Goal: Task Accomplishment & Management: Manage account settings

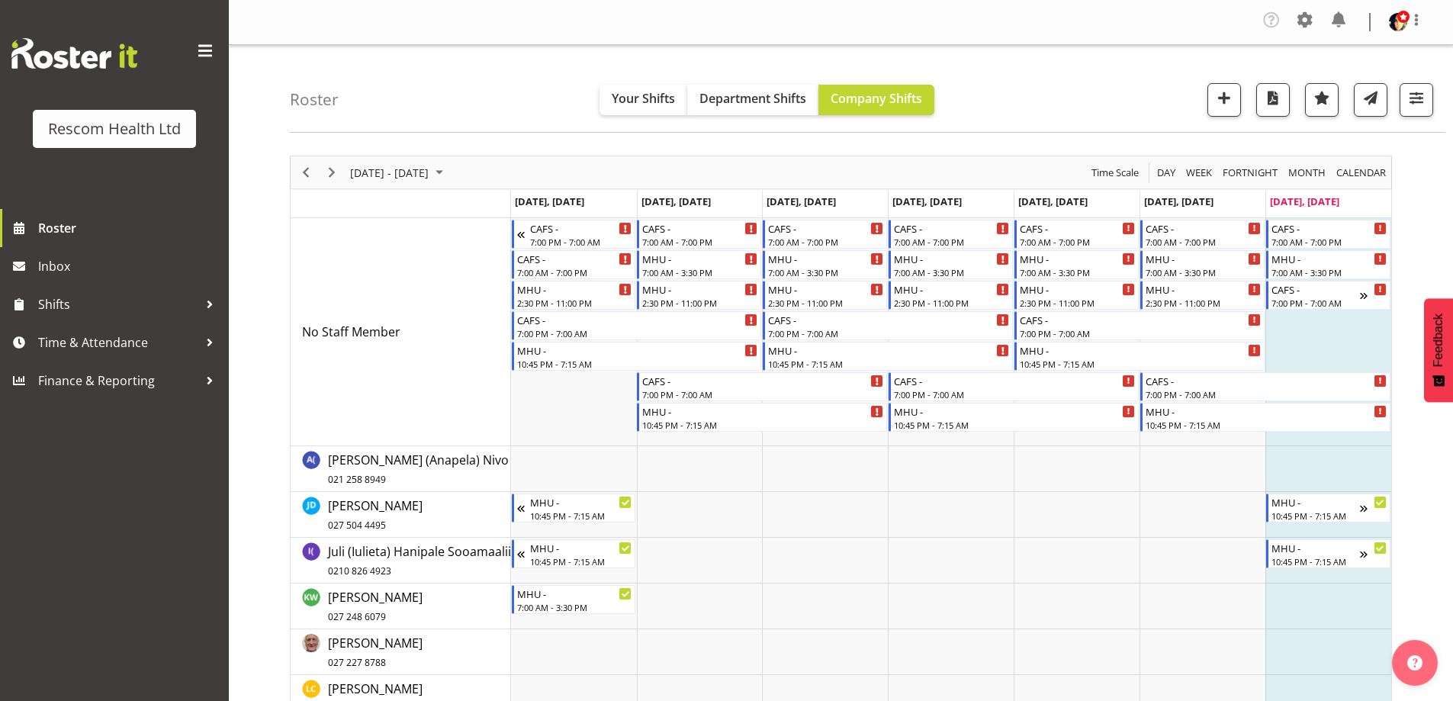
scroll to position [153, 0]
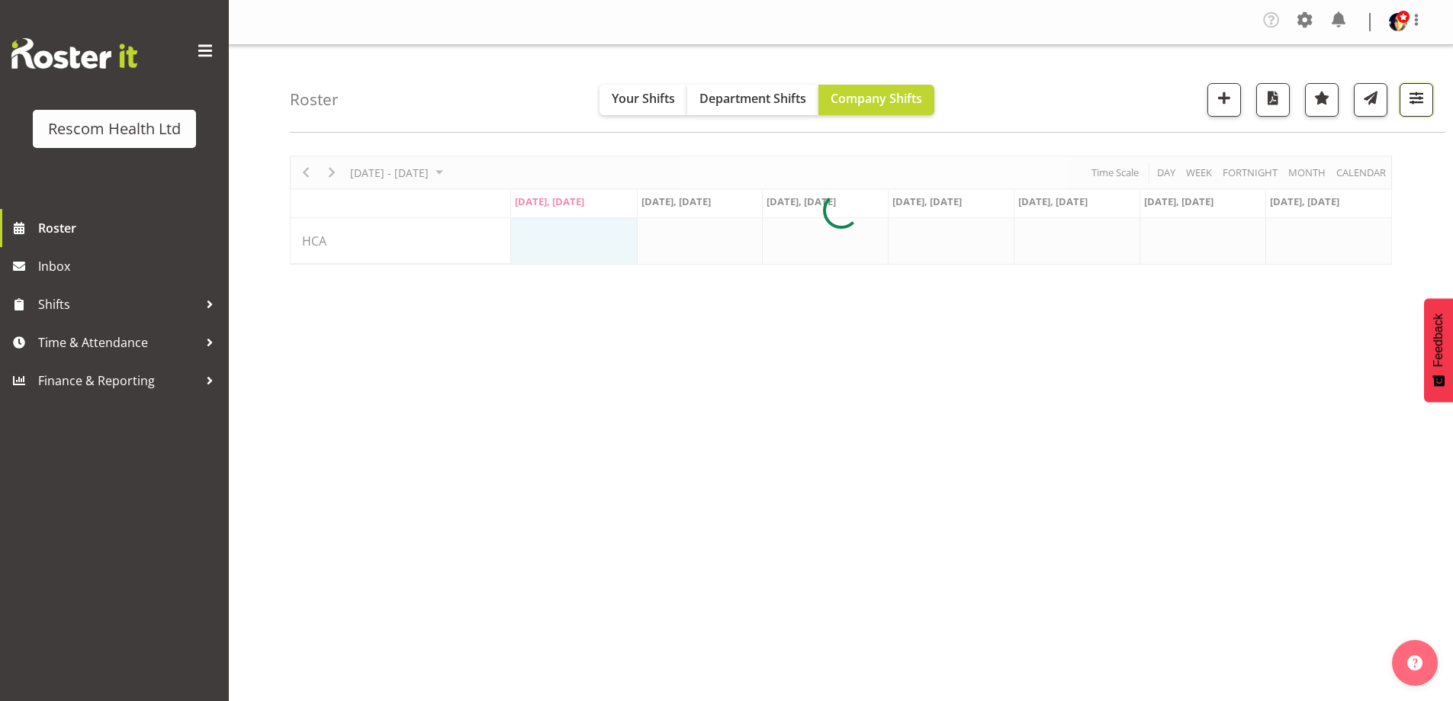
click at [1419, 91] on span "button" at bounding box center [1416, 98] width 20 height 20
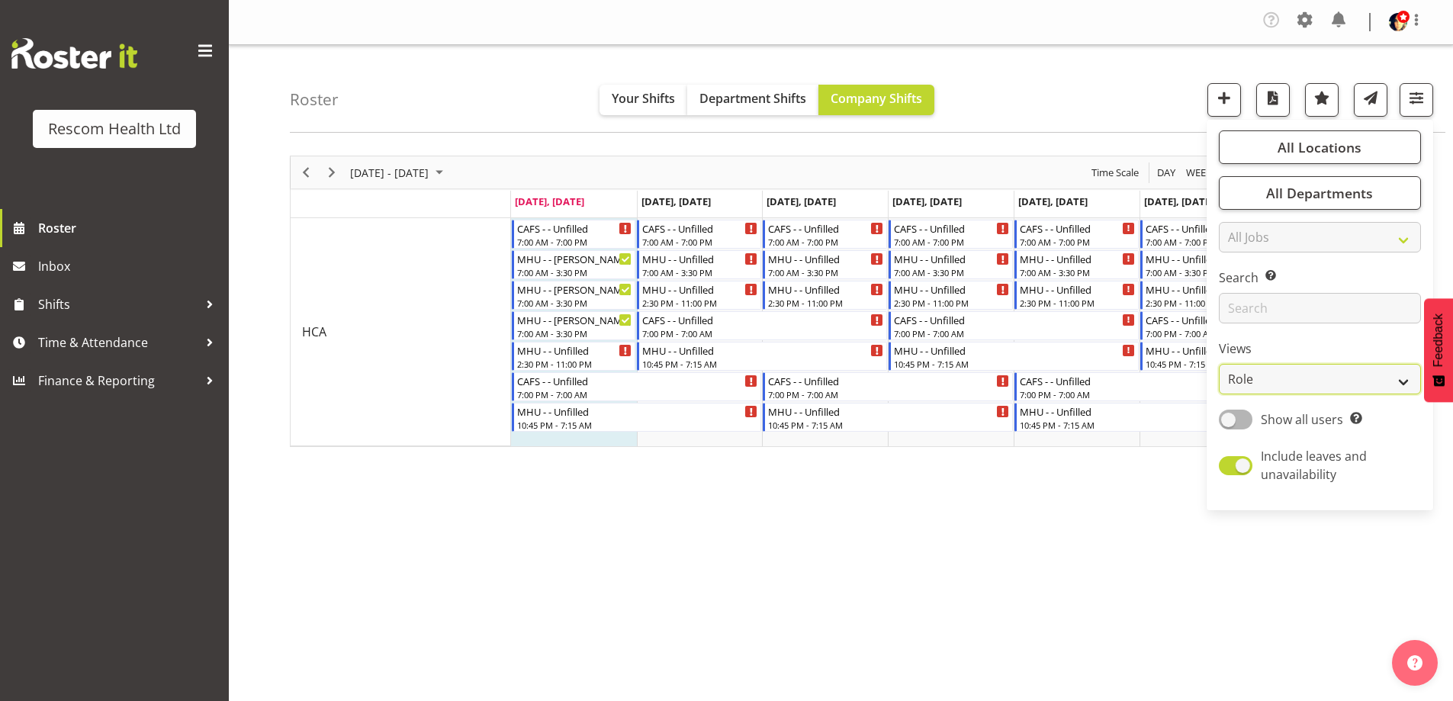
click at [1269, 383] on select "Staff Role Shift - Horizontal Shift - Vertical Staff - Location" at bounding box center [1320, 379] width 202 height 31
select select "staff"
click at [1220, 364] on select "Staff Role Shift - Horizontal Shift - Vertical Staff - Location" at bounding box center [1320, 379] width 202 height 31
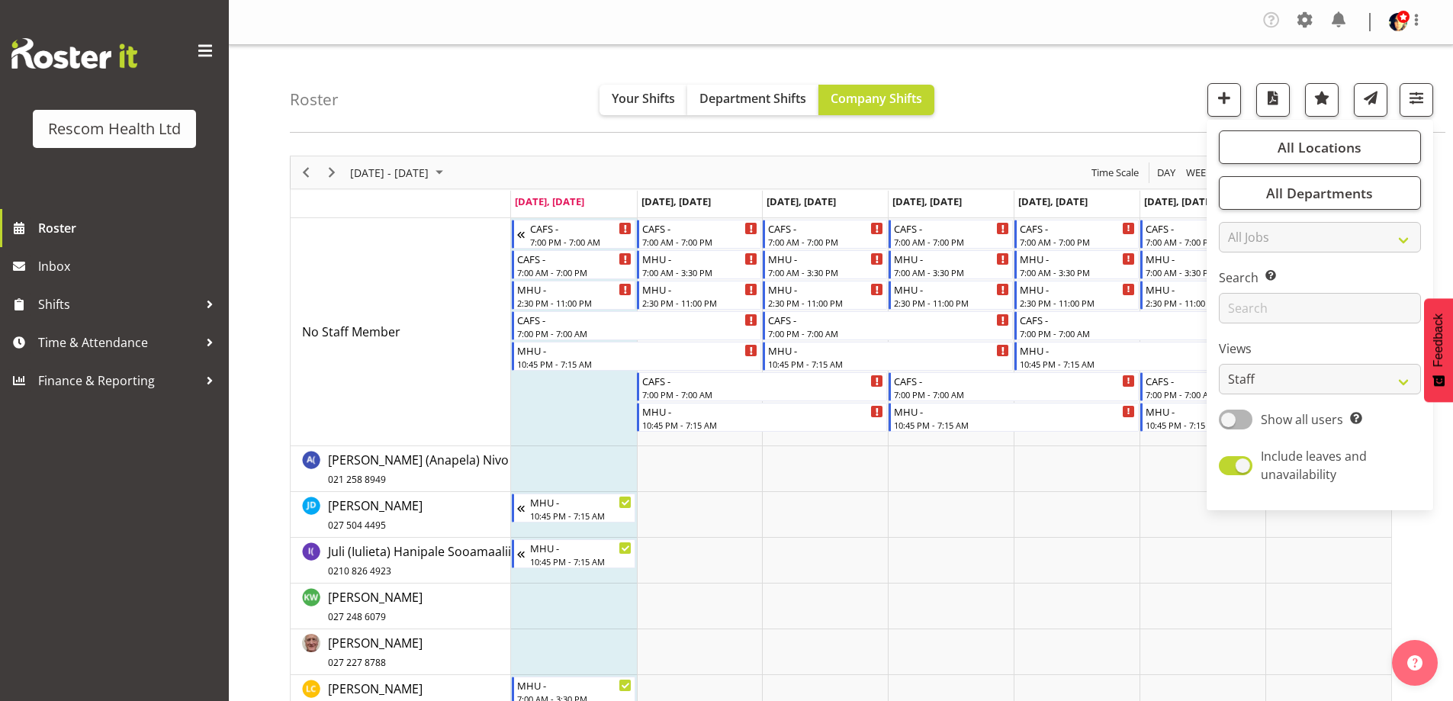
click at [1098, 67] on div "Roster Your Shifts Department Shifts Company Shifts All Locations Clear CAFS [G…" at bounding box center [868, 89] width 1156 height 88
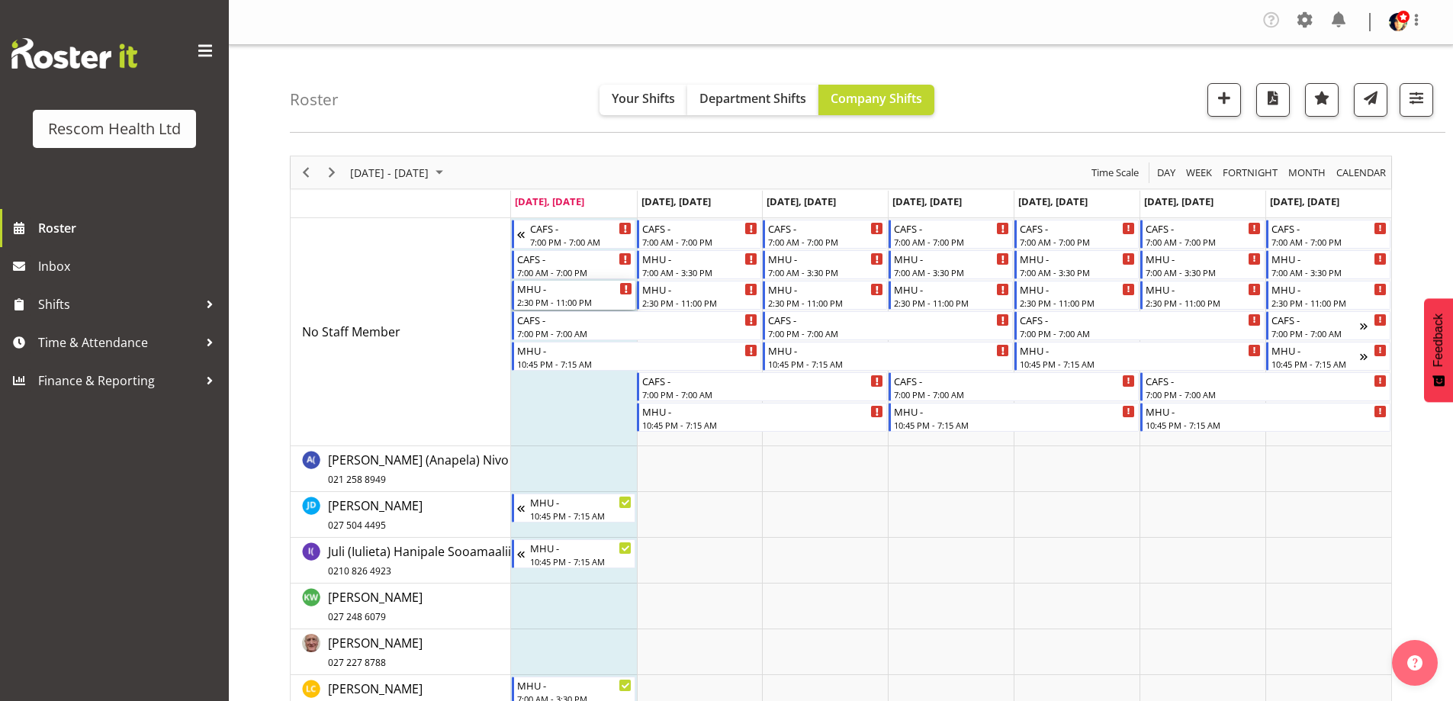
click at [561, 298] on div "2:30 PM - 11:00 PM" at bounding box center [575, 302] width 116 height 12
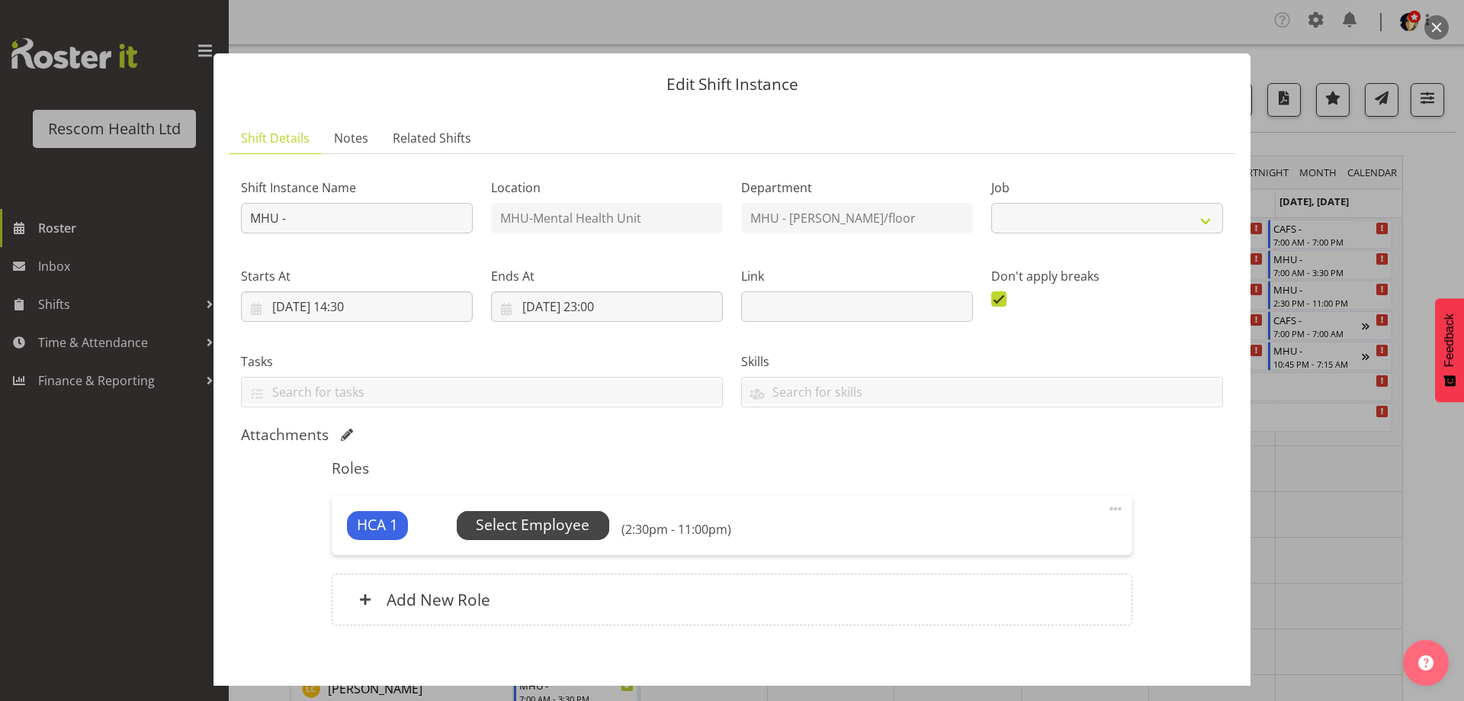
select select "4188"
click at [546, 524] on span "Select Employee" at bounding box center [533, 525] width 114 height 22
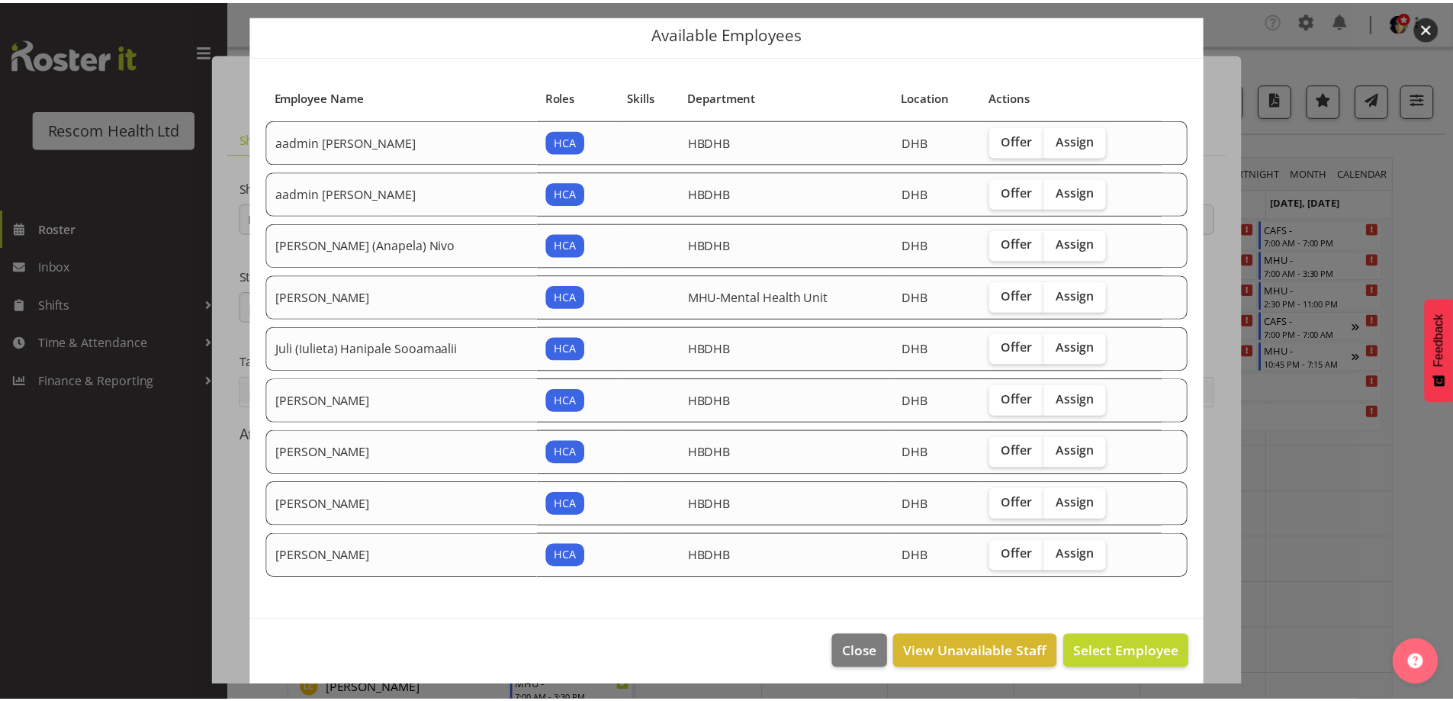
scroll to position [58, 0]
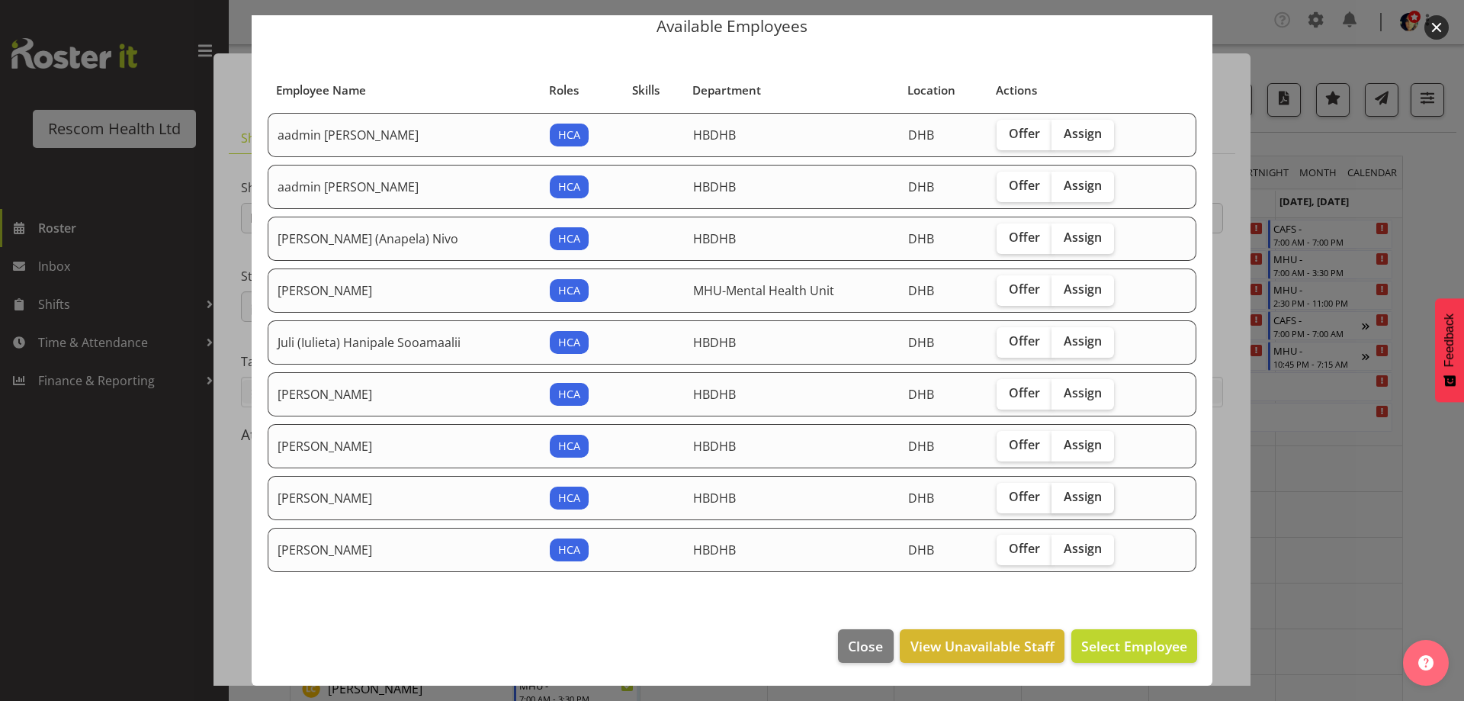
click at [1085, 496] on span "Assign" at bounding box center [1083, 496] width 38 height 15
click at [1062, 496] on input "Assign" at bounding box center [1057, 497] width 10 height 10
checkbox input "true"
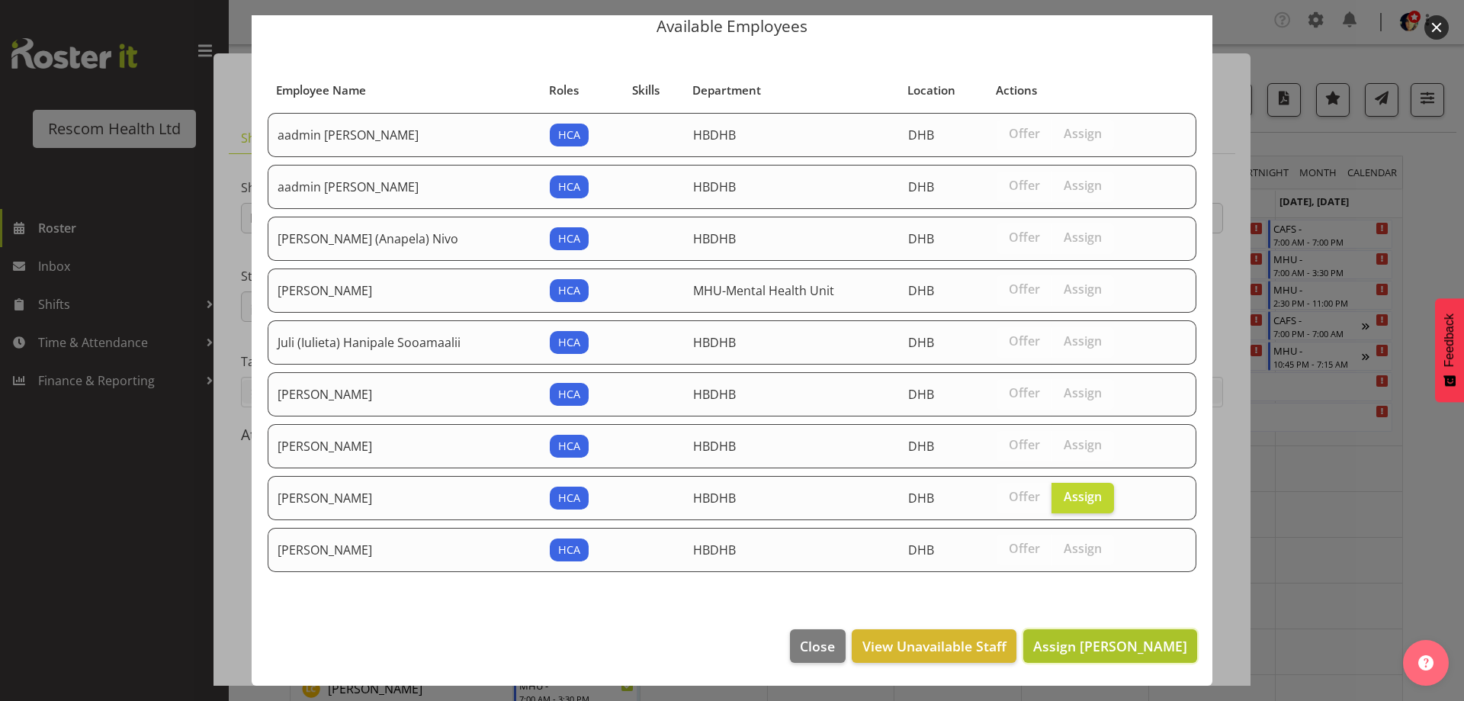
click at [1121, 644] on span "Assign [PERSON_NAME]" at bounding box center [1110, 646] width 154 height 18
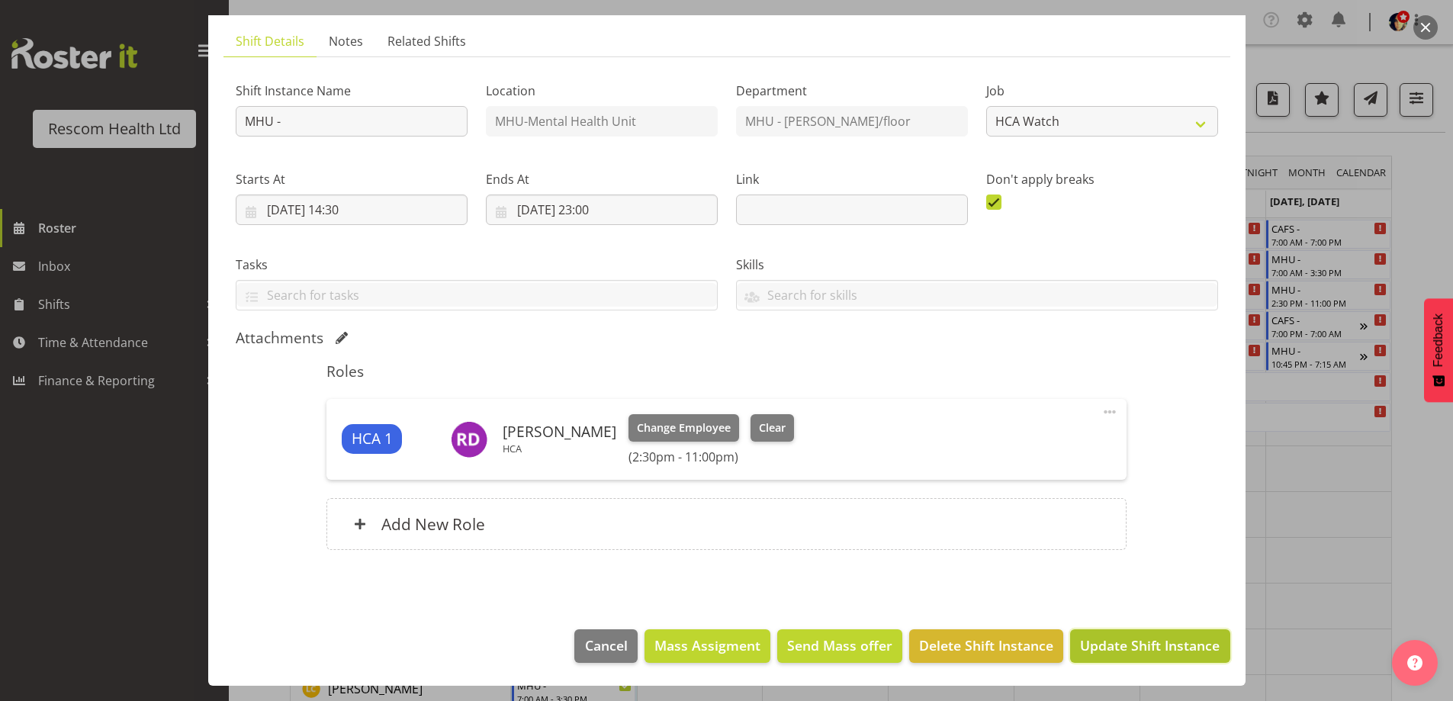
click at [1133, 637] on span "Update Shift Instance" at bounding box center [1150, 645] width 140 height 20
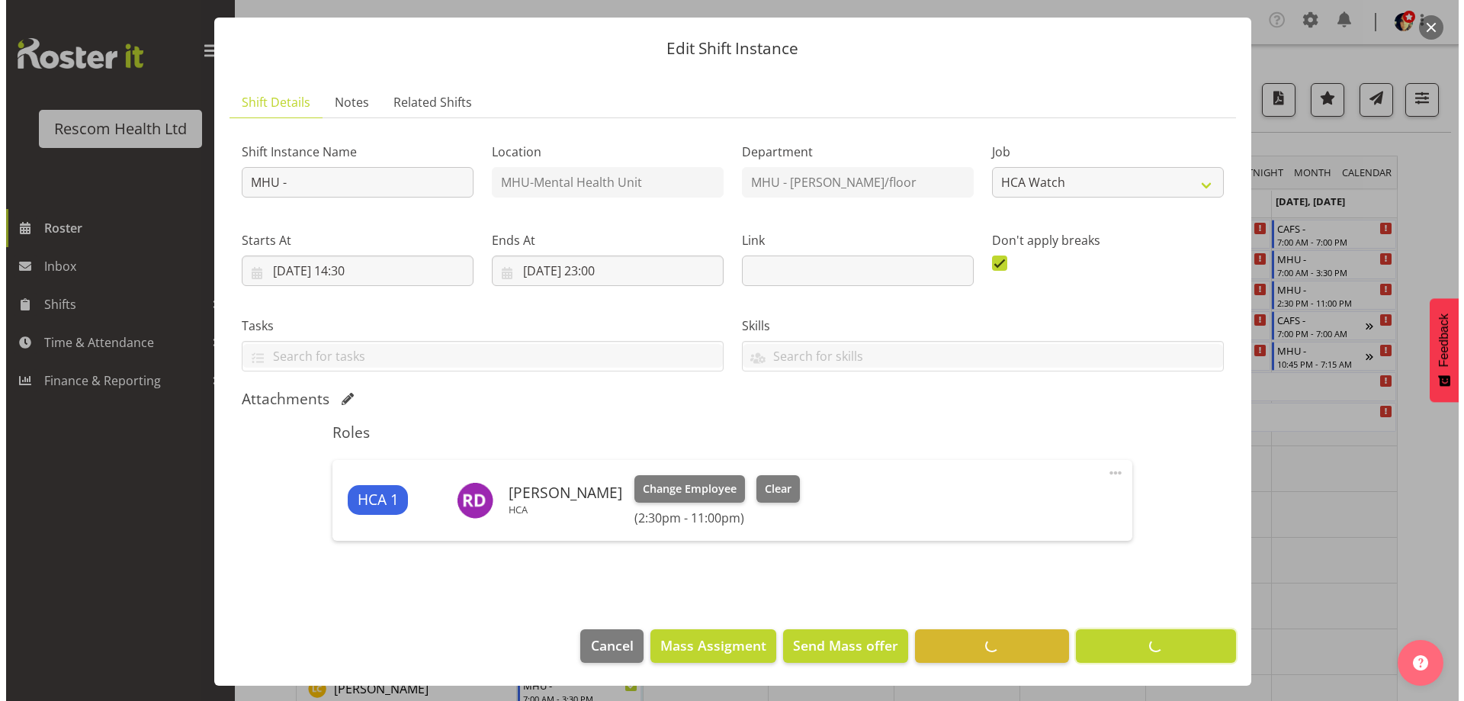
scroll to position [36, 0]
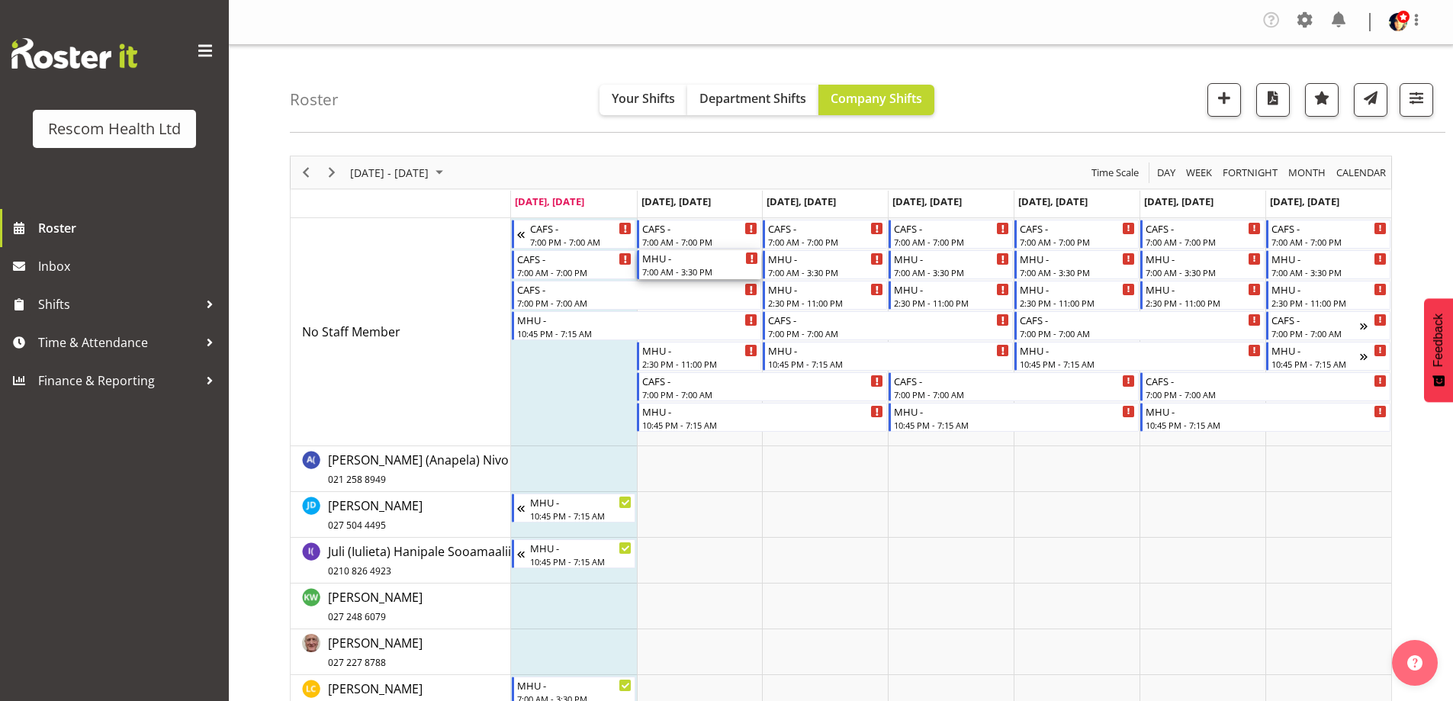
click at [677, 265] on div "7:00 AM - 3:30 PM" at bounding box center [700, 271] width 116 height 12
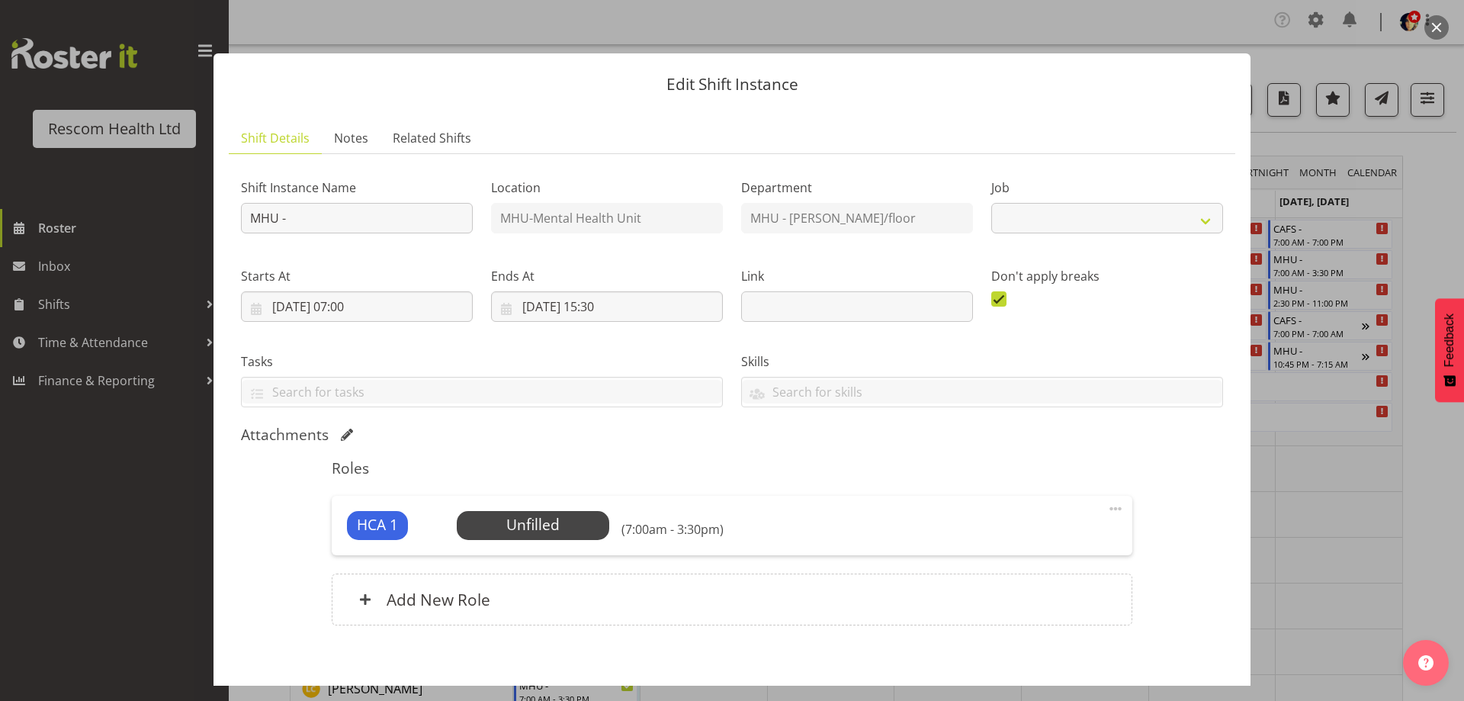
select select "4188"
click at [564, 526] on span "Select Employee" at bounding box center [533, 525] width 114 height 22
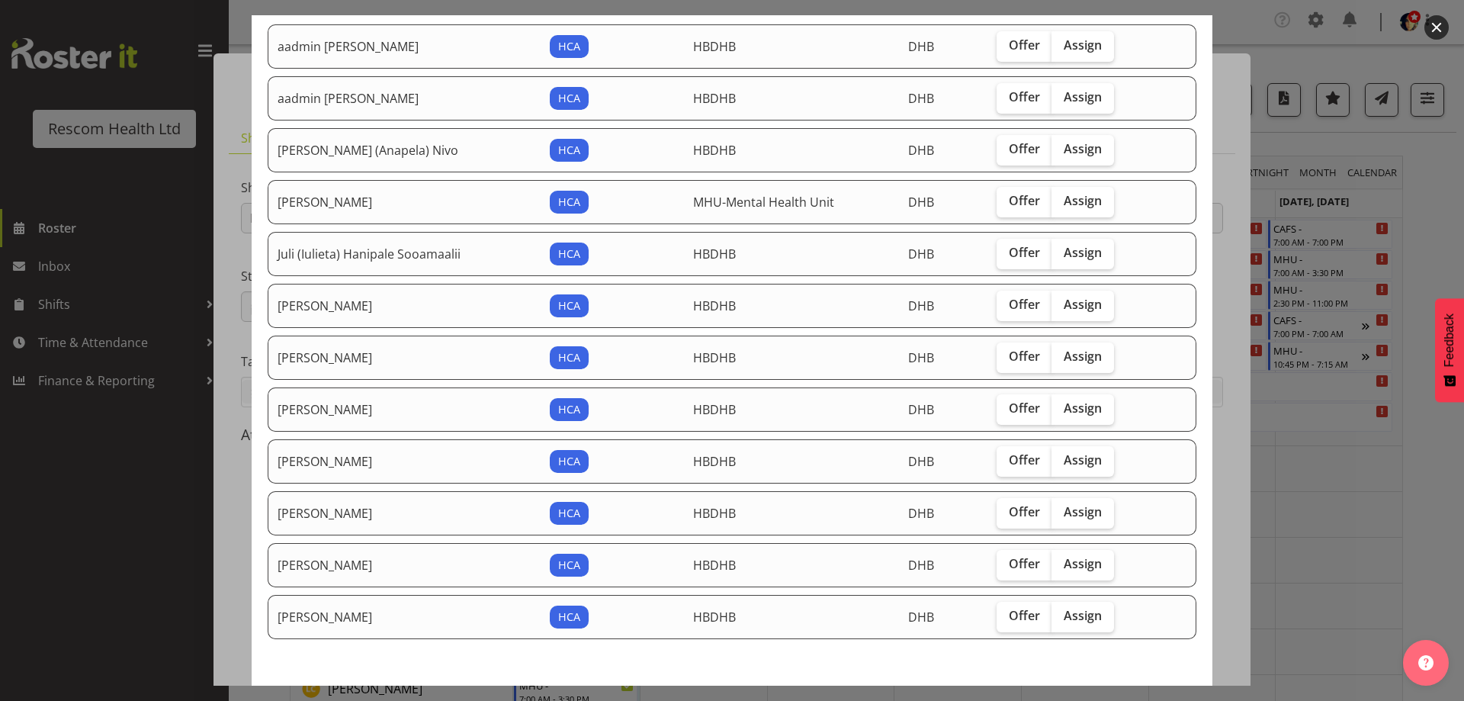
scroll to position [153, 0]
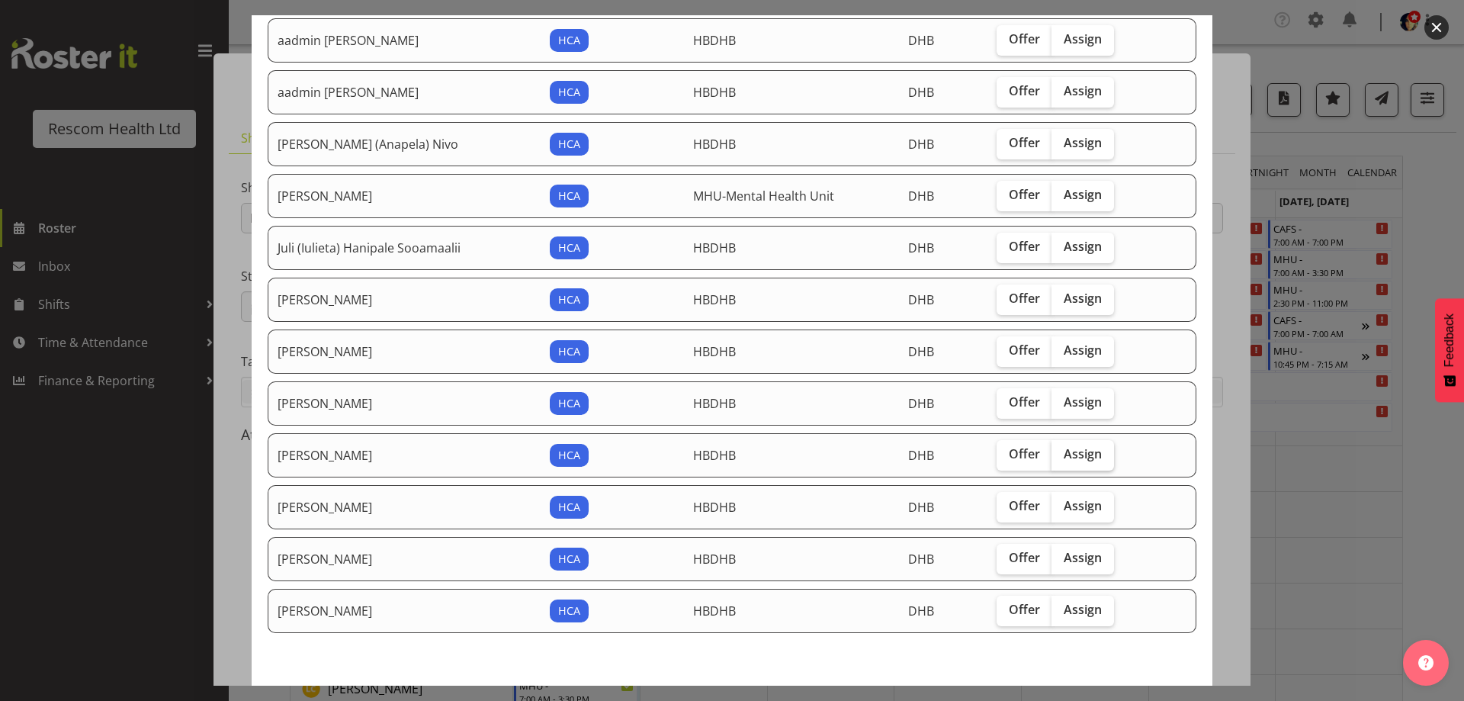
click at [1074, 452] on span "Assign" at bounding box center [1083, 453] width 38 height 15
click at [1062, 452] on input "Assign" at bounding box center [1057, 454] width 10 height 10
checkbox input "true"
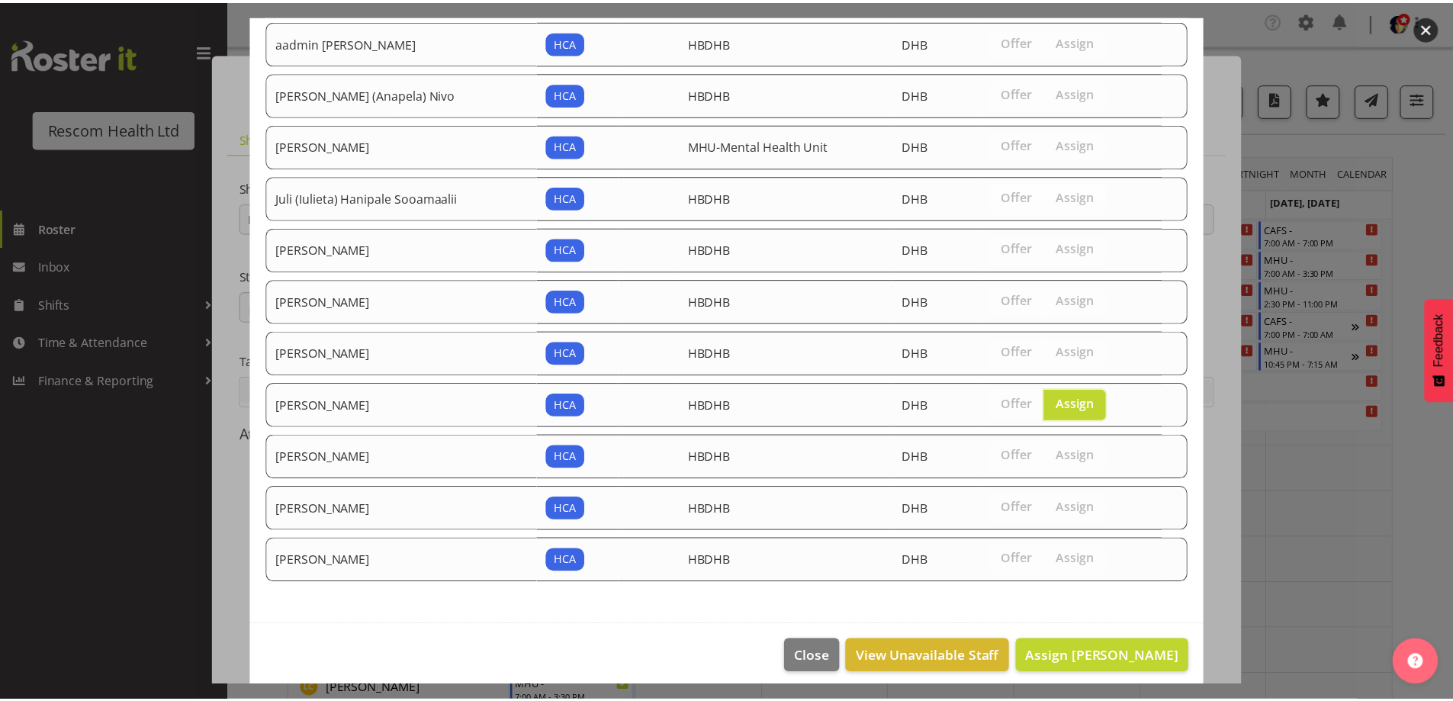
scroll to position [214, 0]
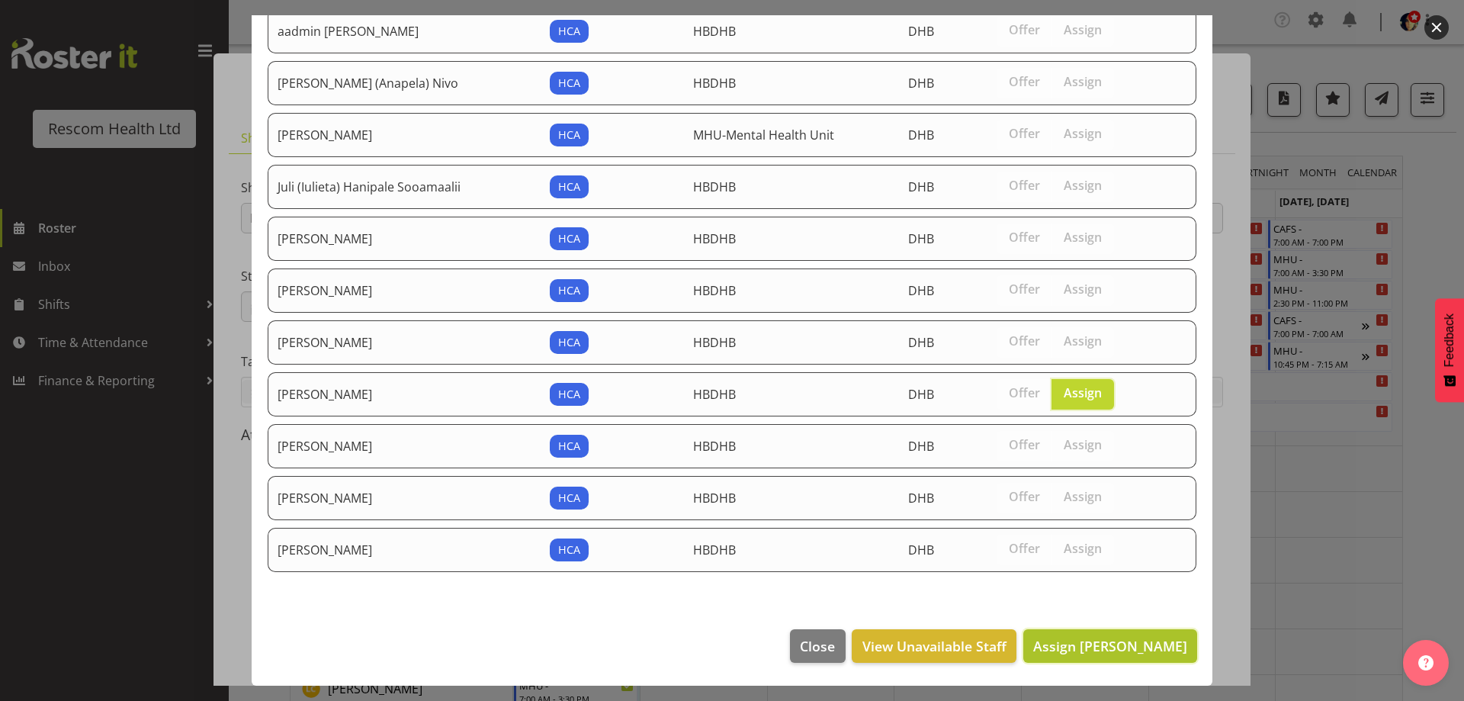
click at [1131, 643] on span "Assign [PERSON_NAME]" at bounding box center [1110, 646] width 154 height 18
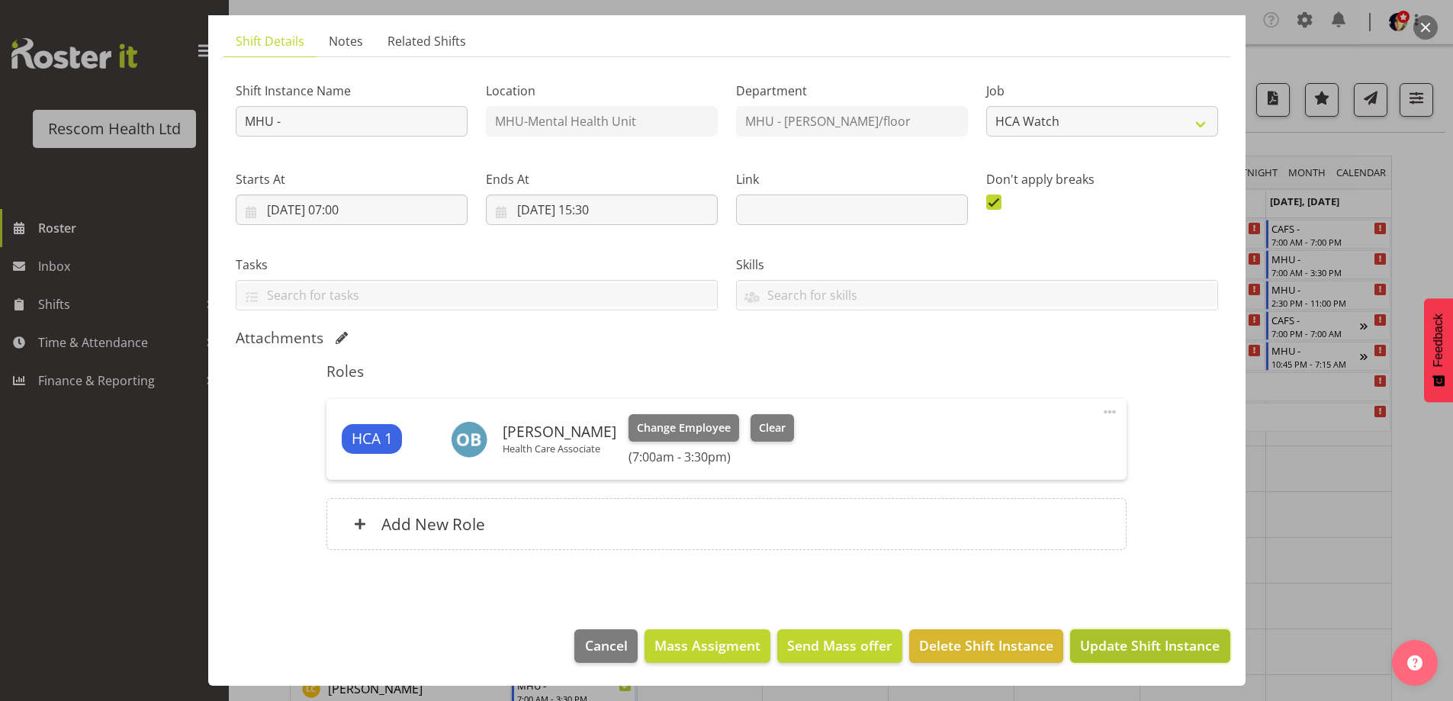
click at [1150, 648] on span "Update Shift Instance" at bounding box center [1150, 645] width 140 height 20
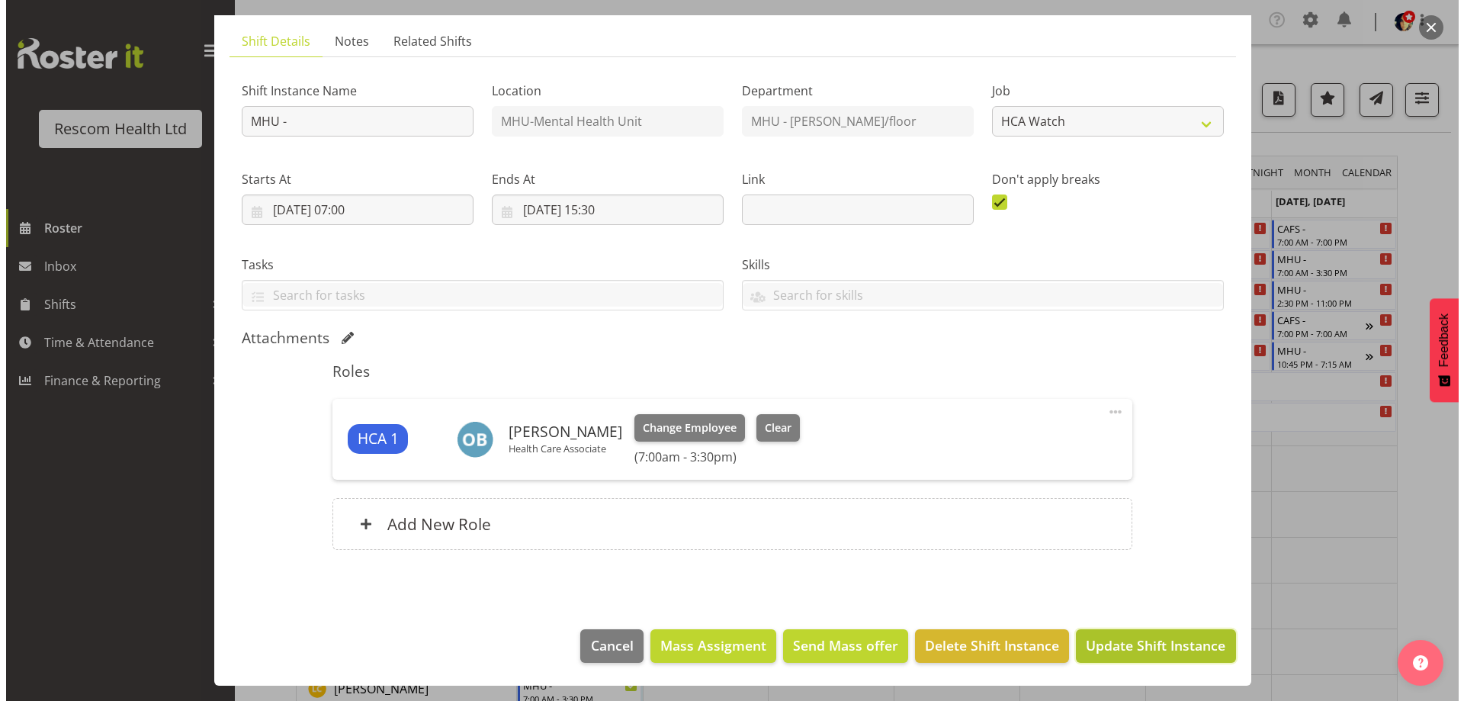
scroll to position [36, 0]
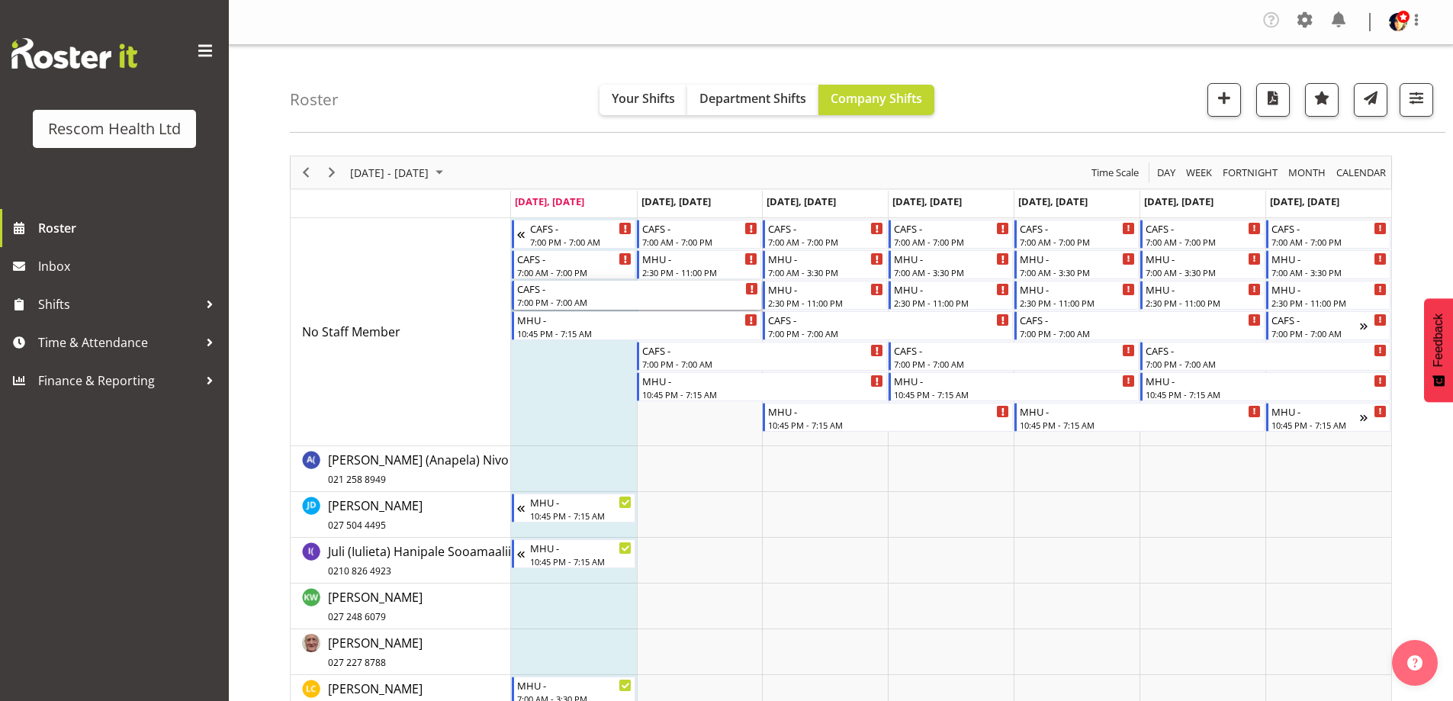
click at [550, 296] on div "7:00 PM - 7:00 AM" at bounding box center [638, 302] width 242 height 12
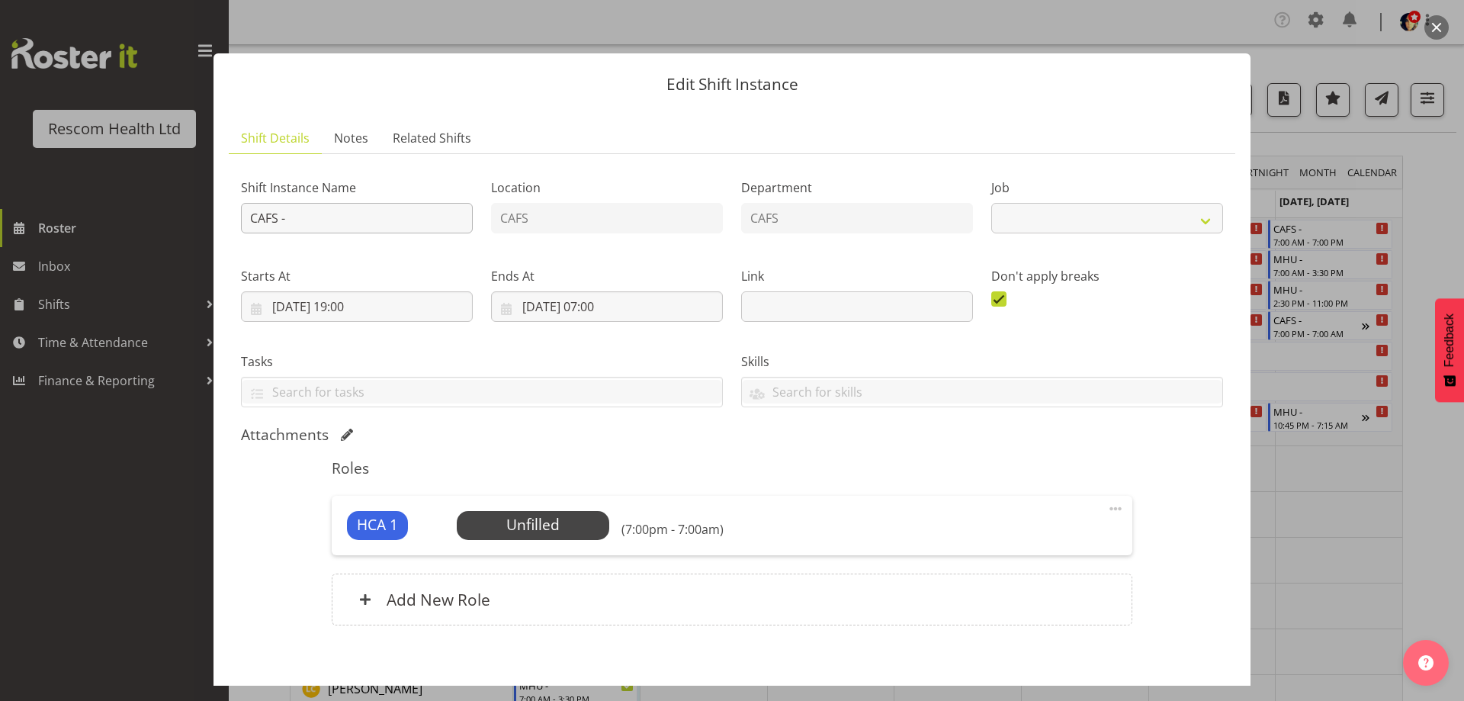
select select "4188"
click at [414, 222] on input "CAFS -" at bounding box center [357, 218] width 232 height 31
type input "CAFS - [PERSON_NAME] at MHU - req by [PERSON_NAME]"
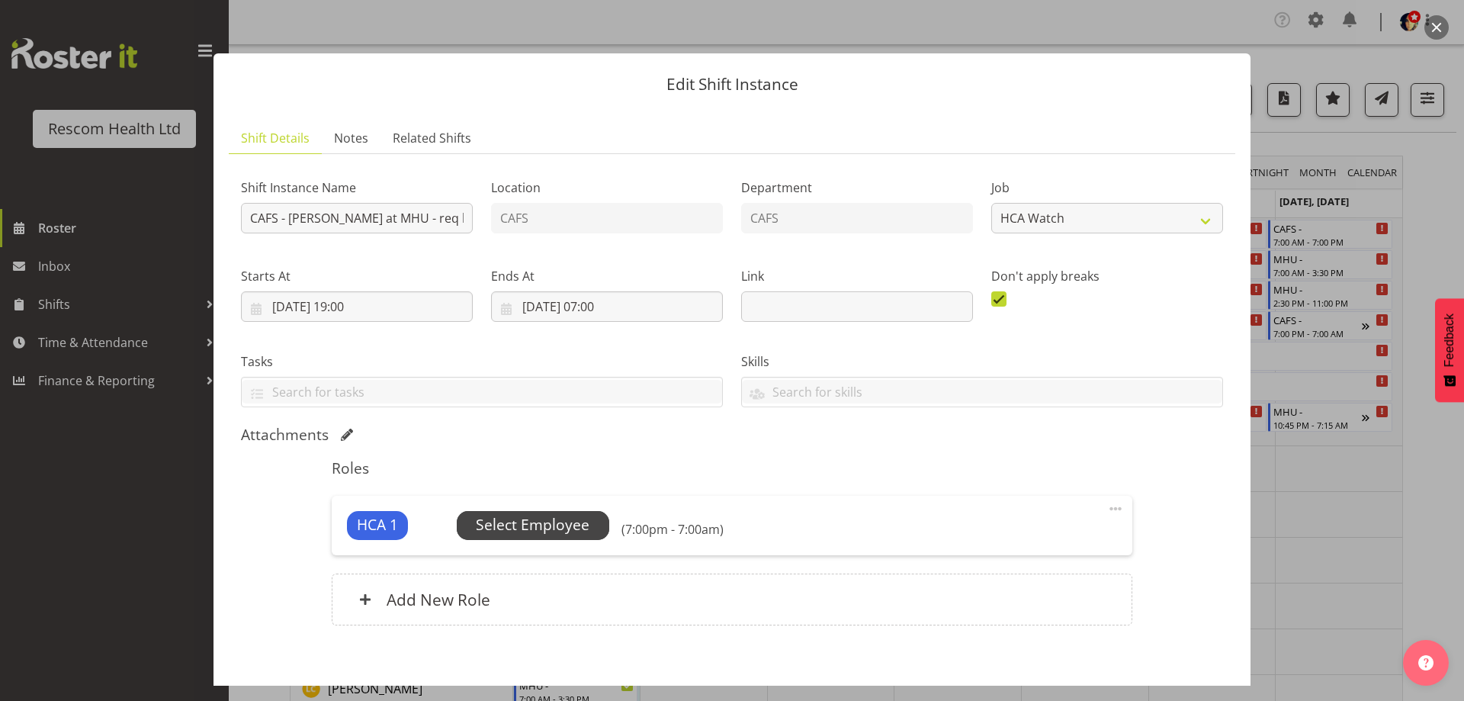
click at [506, 522] on span "Select Employee" at bounding box center [533, 525] width 114 height 22
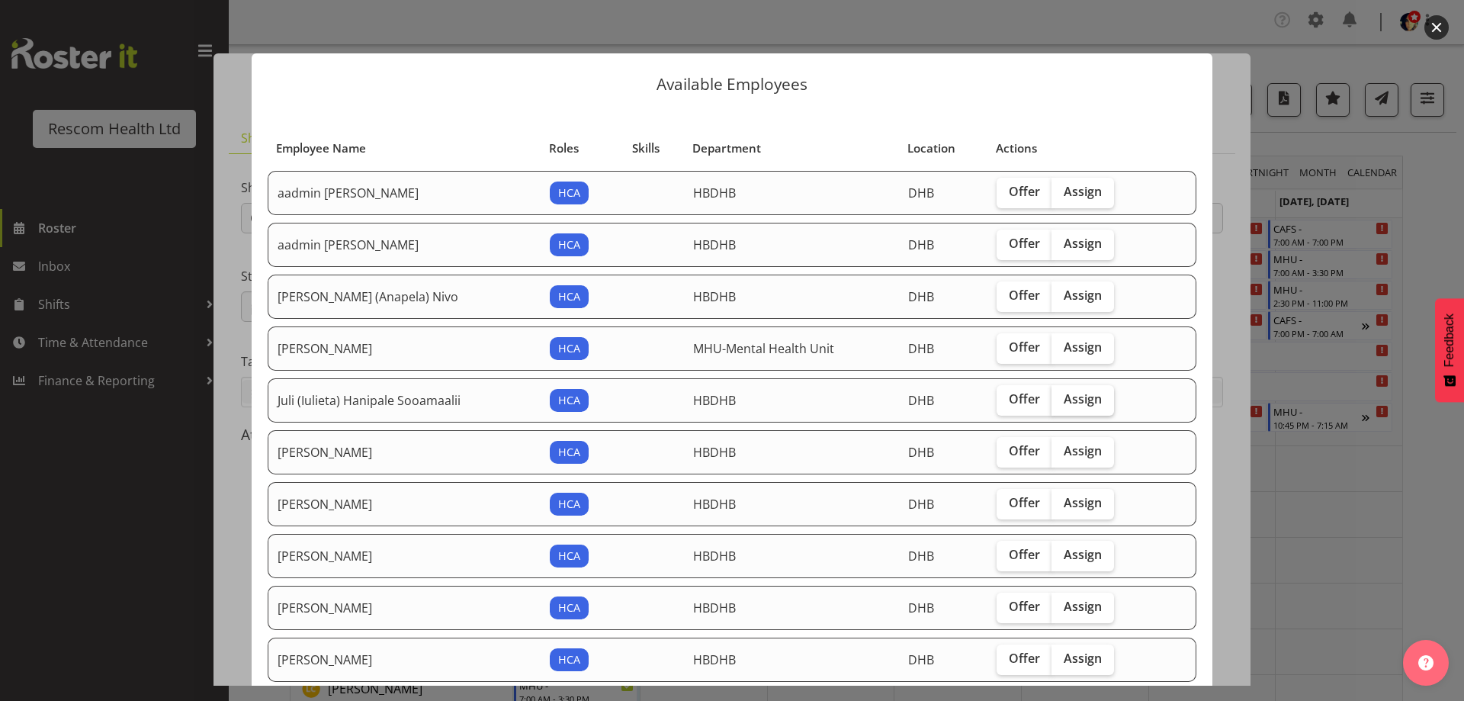
click at [1089, 399] on span "Assign" at bounding box center [1083, 398] width 38 height 15
click at [1062, 399] on input "Assign" at bounding box center [1057, 399] width 10 height 10
checkbox input "true"
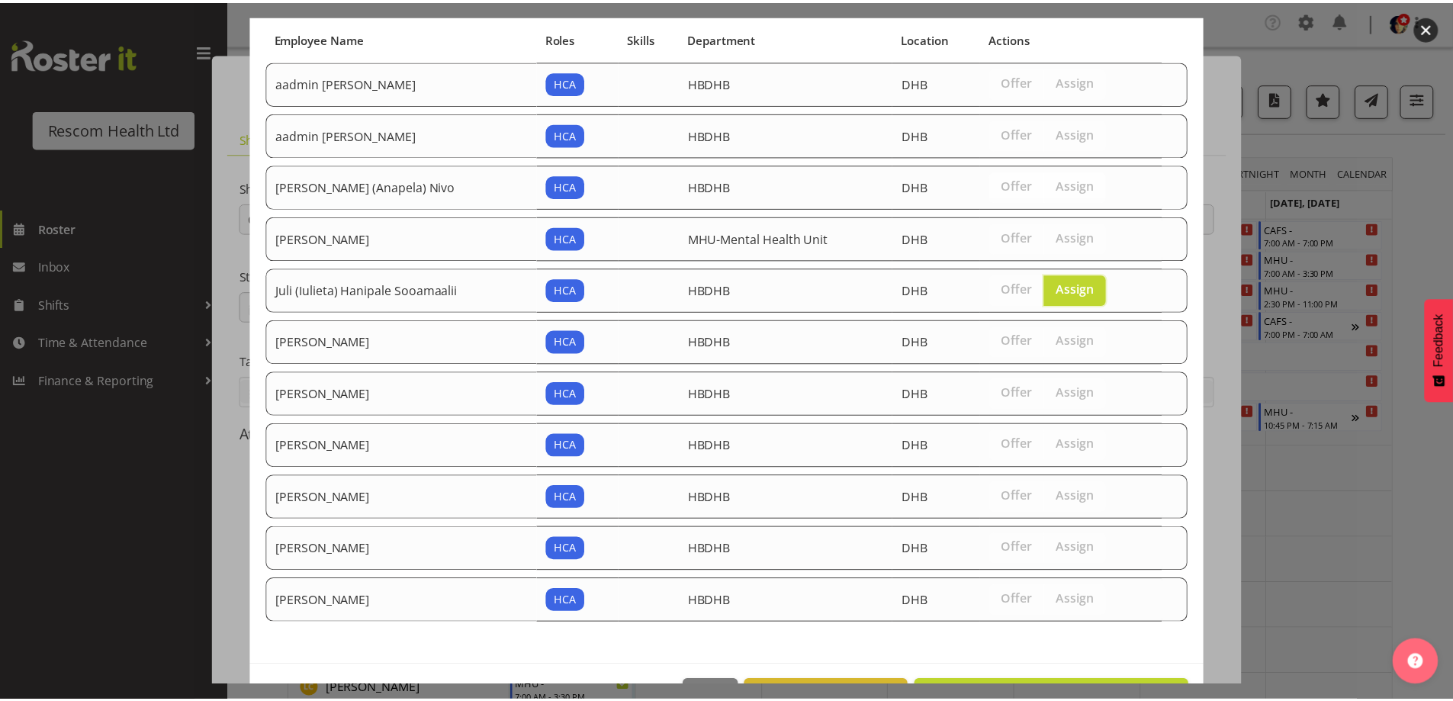
scroll to position [162, 0]
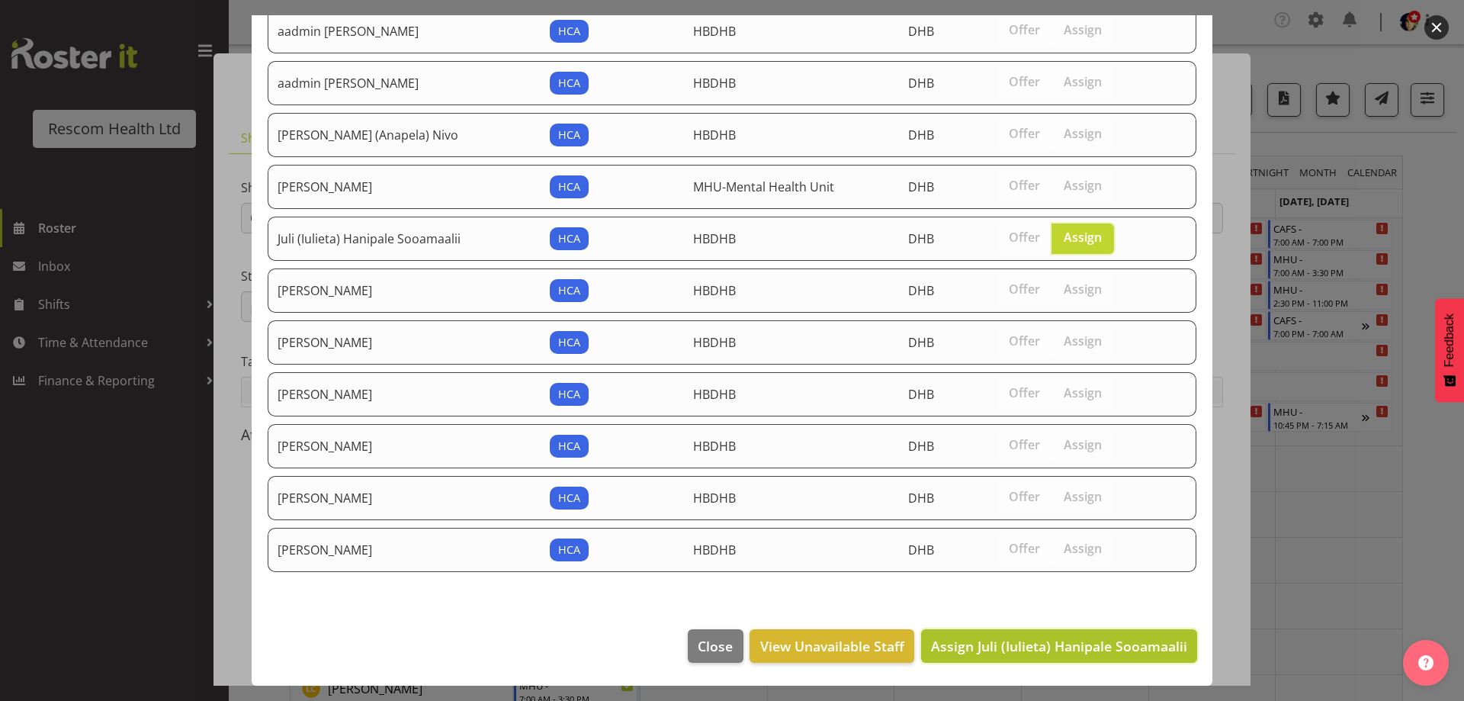
click at [1094, 639] on span "Assign Juli (Iulieta) Hanipale Sooamaalii" at bounding box center [1059, 646] width 256 height 18
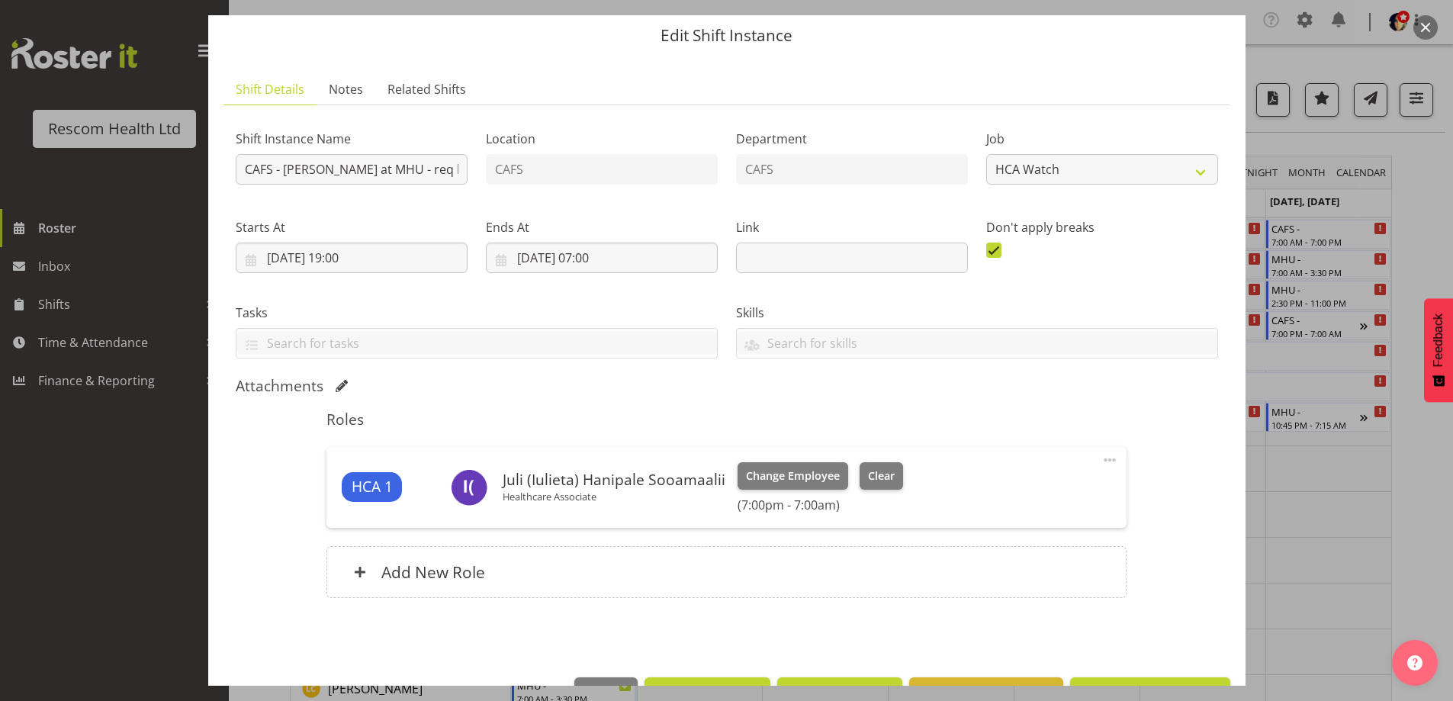
scroll to position [97, 0]
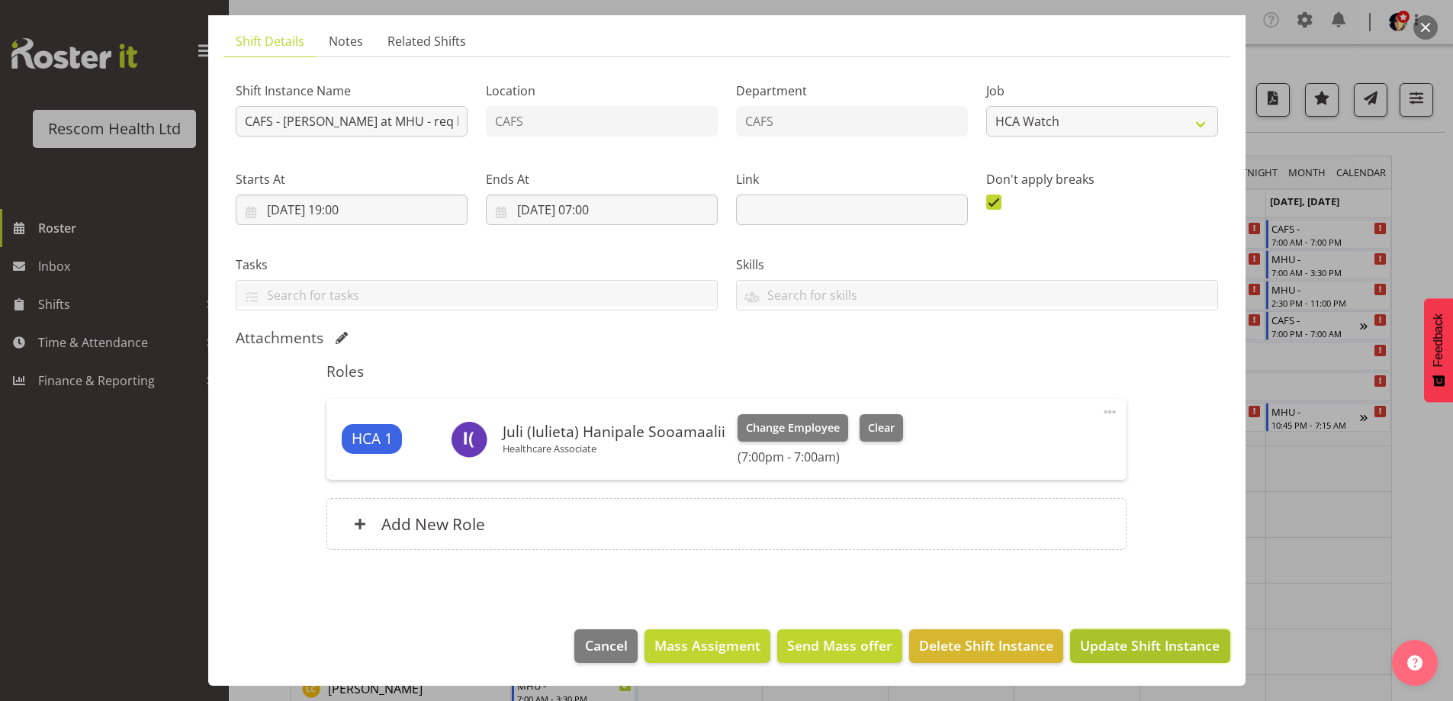
click at [1118, 645] on span "Update Shift Instance" at bounding box center [1150, 645] width 140 height 20
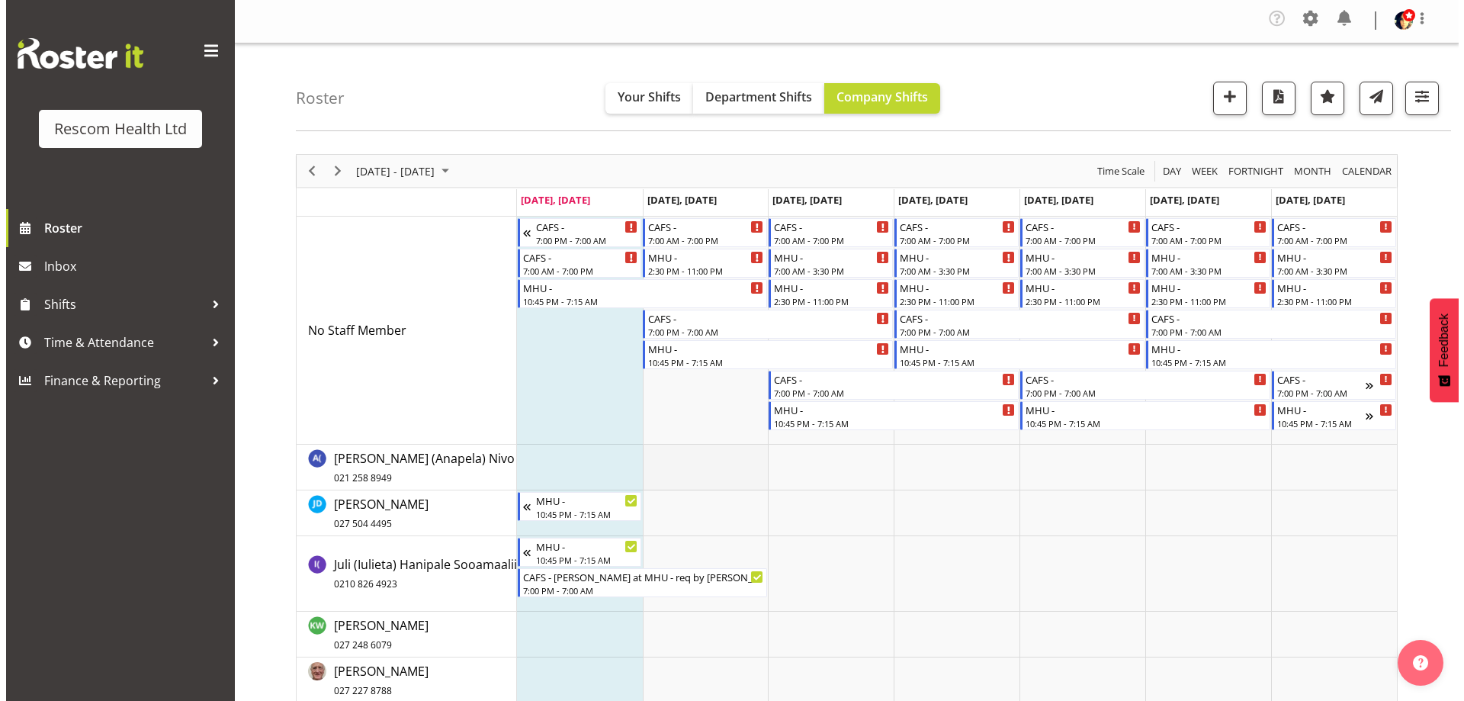
scroll to position [0, 0]
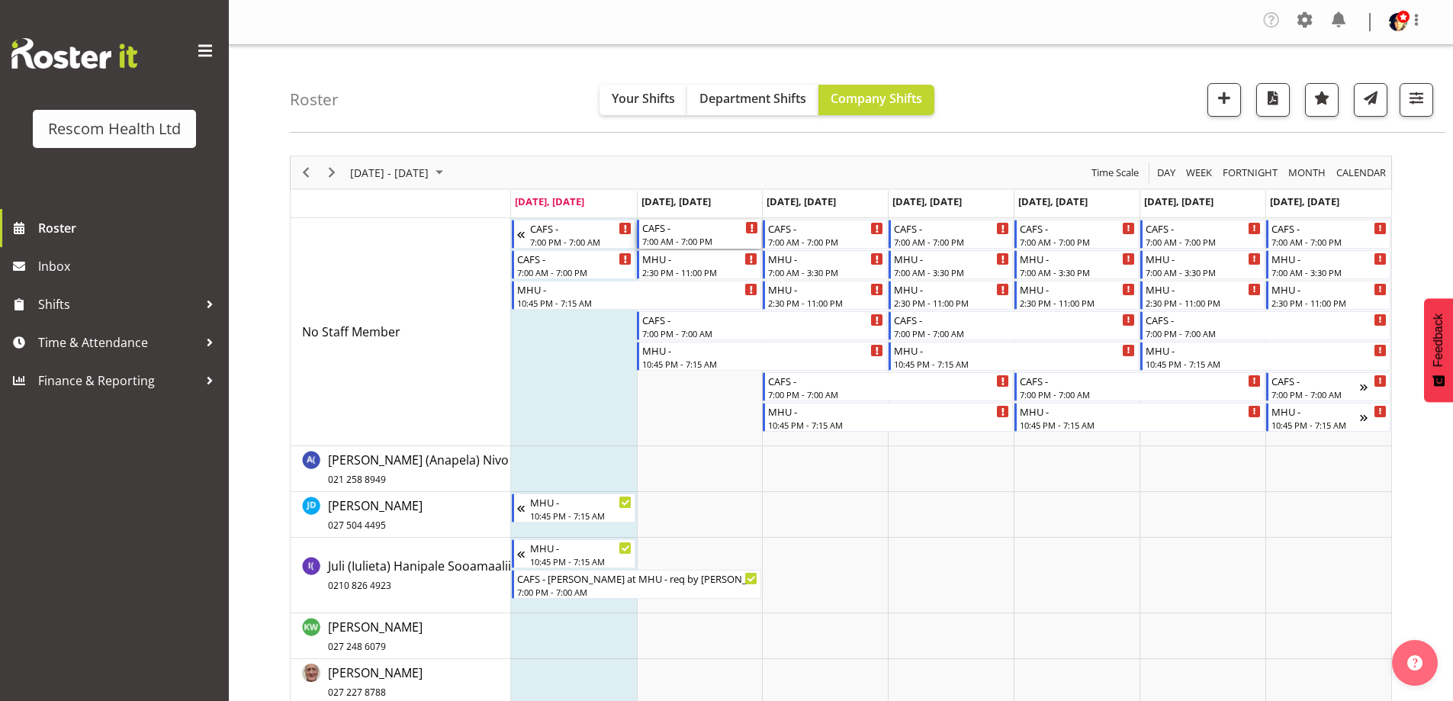
click at [697, 232] on div "CAFS -" at bounding box center [700, 227] width 116 height 15
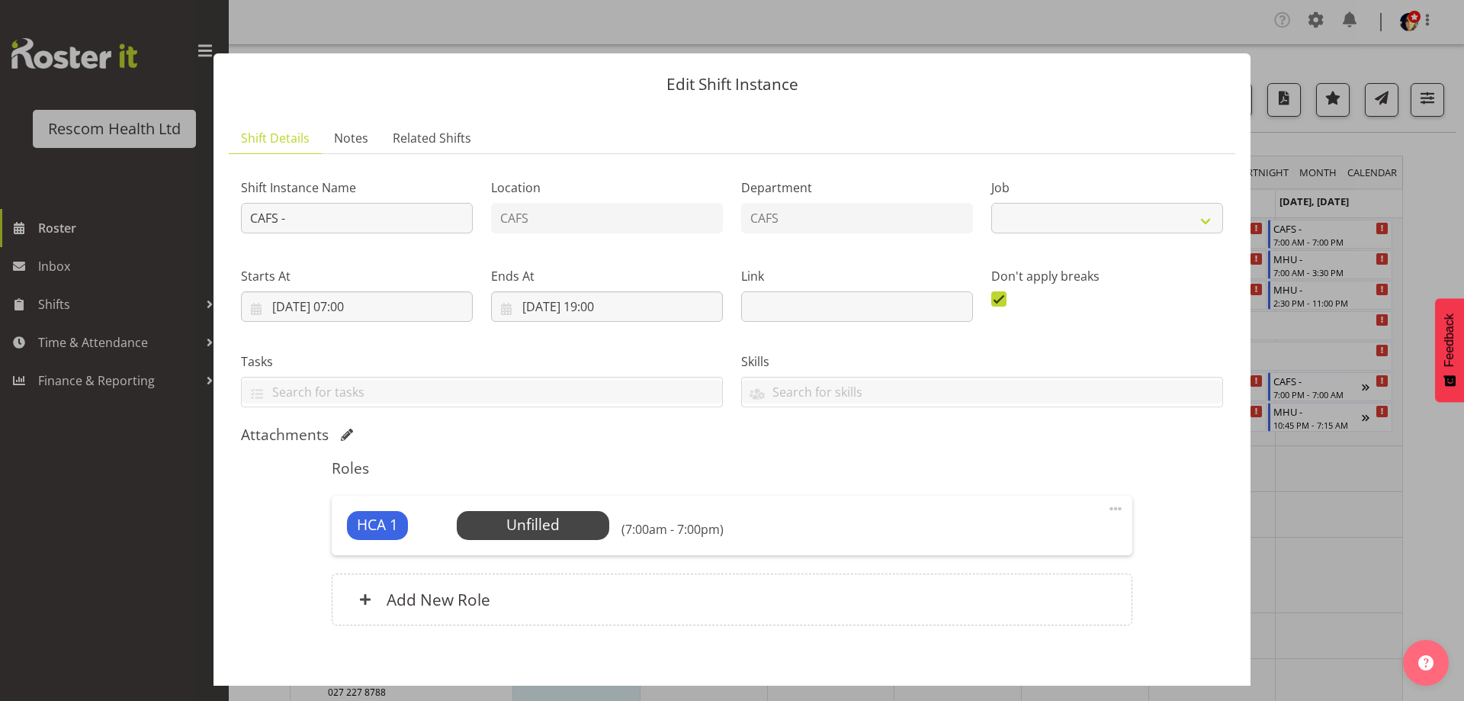
select select "4188"
click at [609, 307] on input "[DATE] 19:00" at bounding box center [607, 306] width 232 height 31
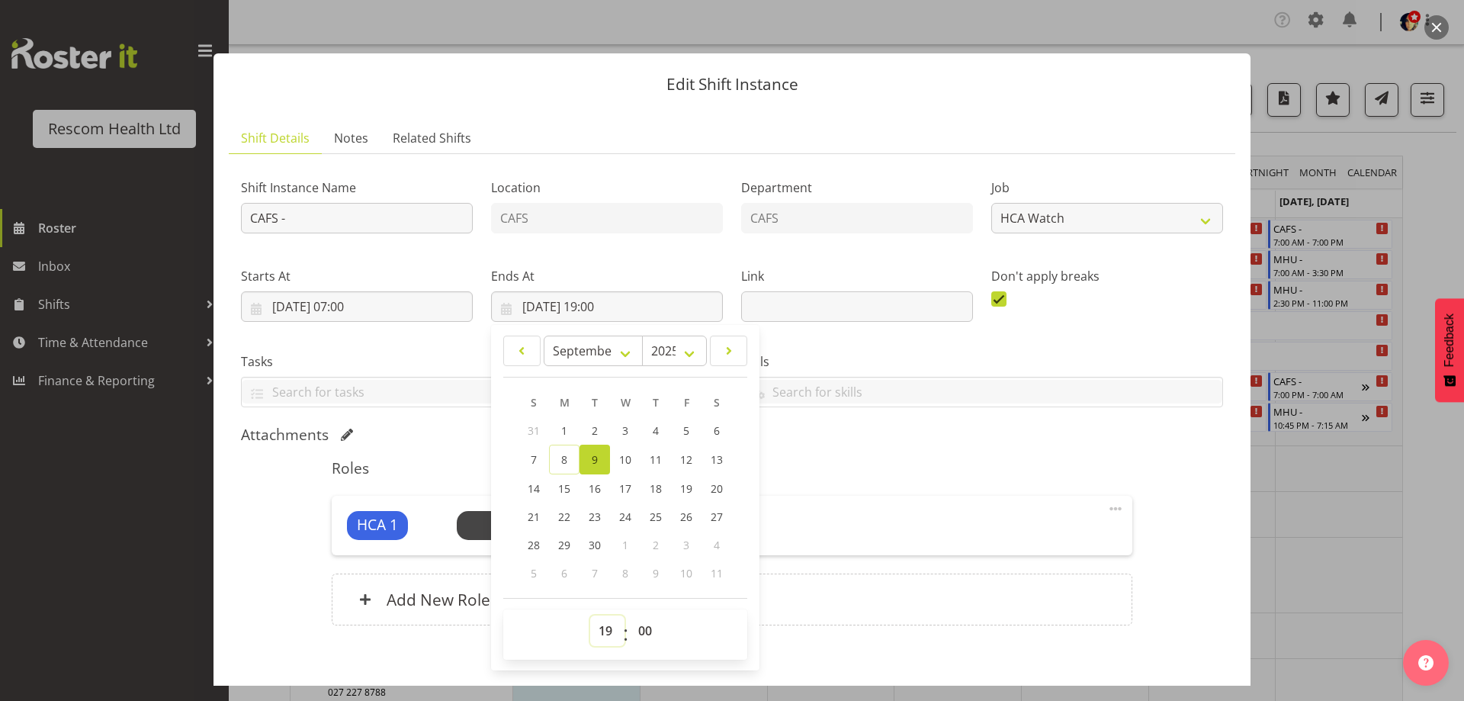
click at [600, 627] on select "00 01 02 03 04 05 06 07 08 09 10 11 12 13 14 15 16 17 18 19 20 21 22 23" at bounding box center [607, 631] width 34 height 31
select select "15"
click at [590, 616] on select "00 01 02 03 04 05 06 07 08 09 10 11 12 13 14 15 16 17 18 19 20 21 22 23" at bounding box center [607, 631] width 34 height 31
type input "[DATE] 15:00"
drag, startPoint x: 911, startPoint y: 450, endPoint x: 902, endPoint y: 450, distance: 8.4
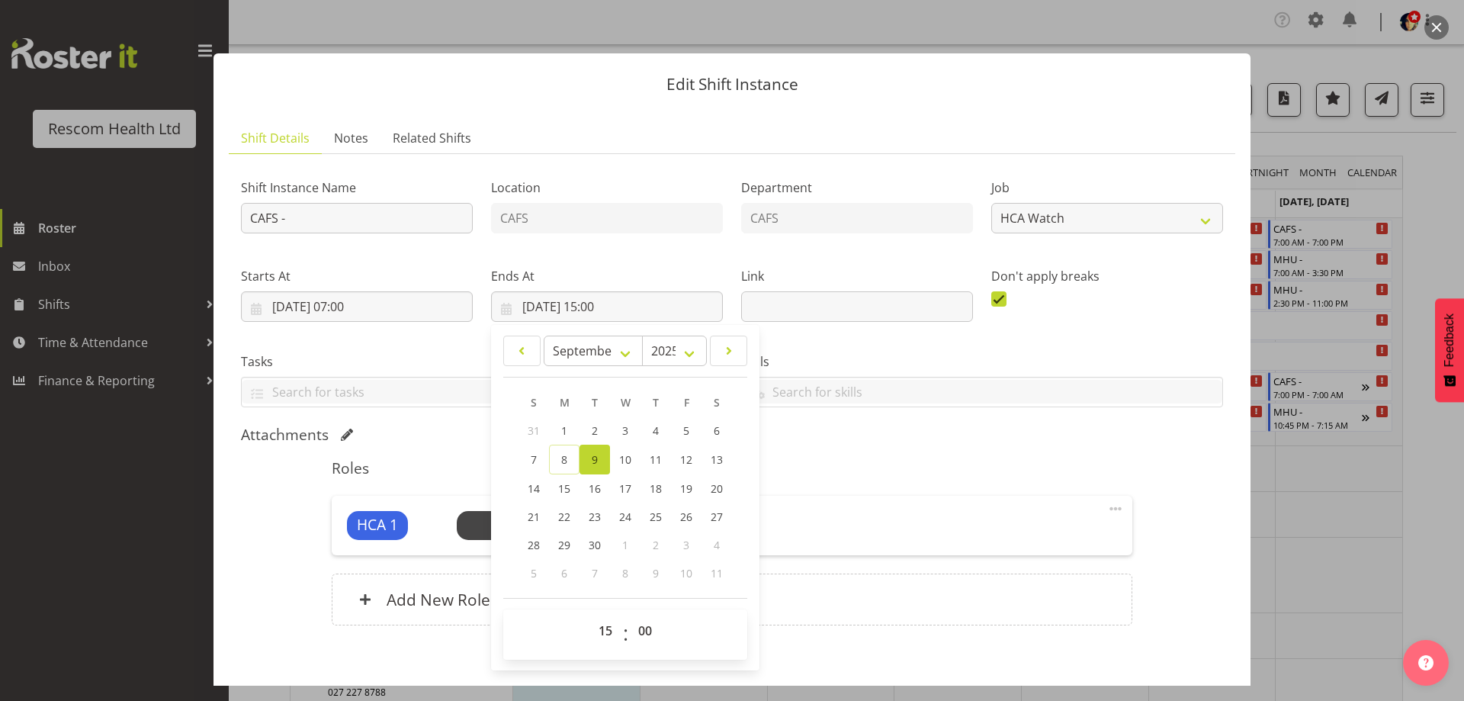
click at [911, 450] on div "Roles HCA 1 Unfilled Select Employee (7:00am - 3:00pm) Edit Cover Role Delete A…" at bounding box center [732, 547] width 818 height 194
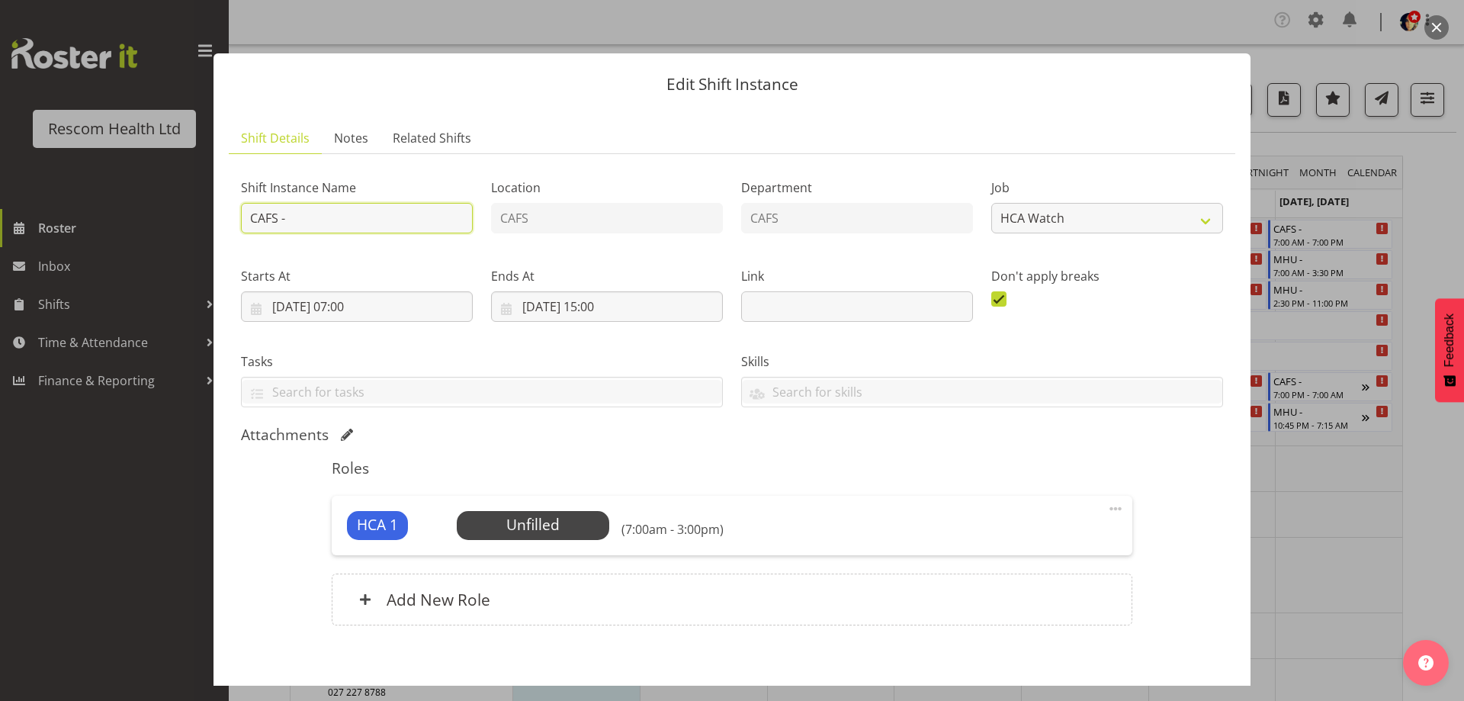
click at [410, 217] on input "CAFS -" at bounding box center [357, 218] width 232 height 31
type input "CAFS - [PERSON_NAME] at MHU - req by [PERSON_NAME]"
click at [554, 519] on span "Select Employee" at bounding box center [533, 525] width 114 height 22
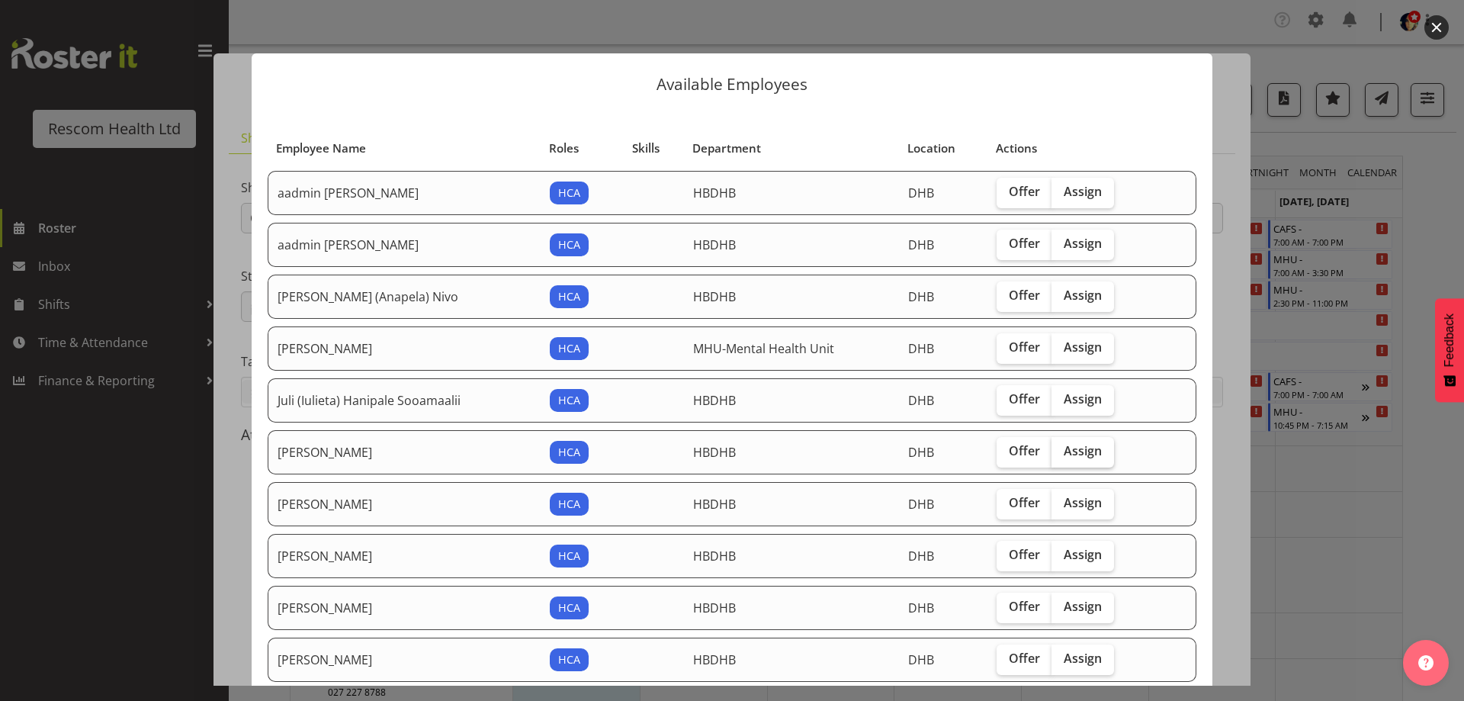
click at [1075, 442] on label "Assign" at bounding box center [1083, 452] width 63 height 31
click at [1062, 446] on input "Assign" at bounding box center [1057, 451] width 10 height 10
checkbox input "true"
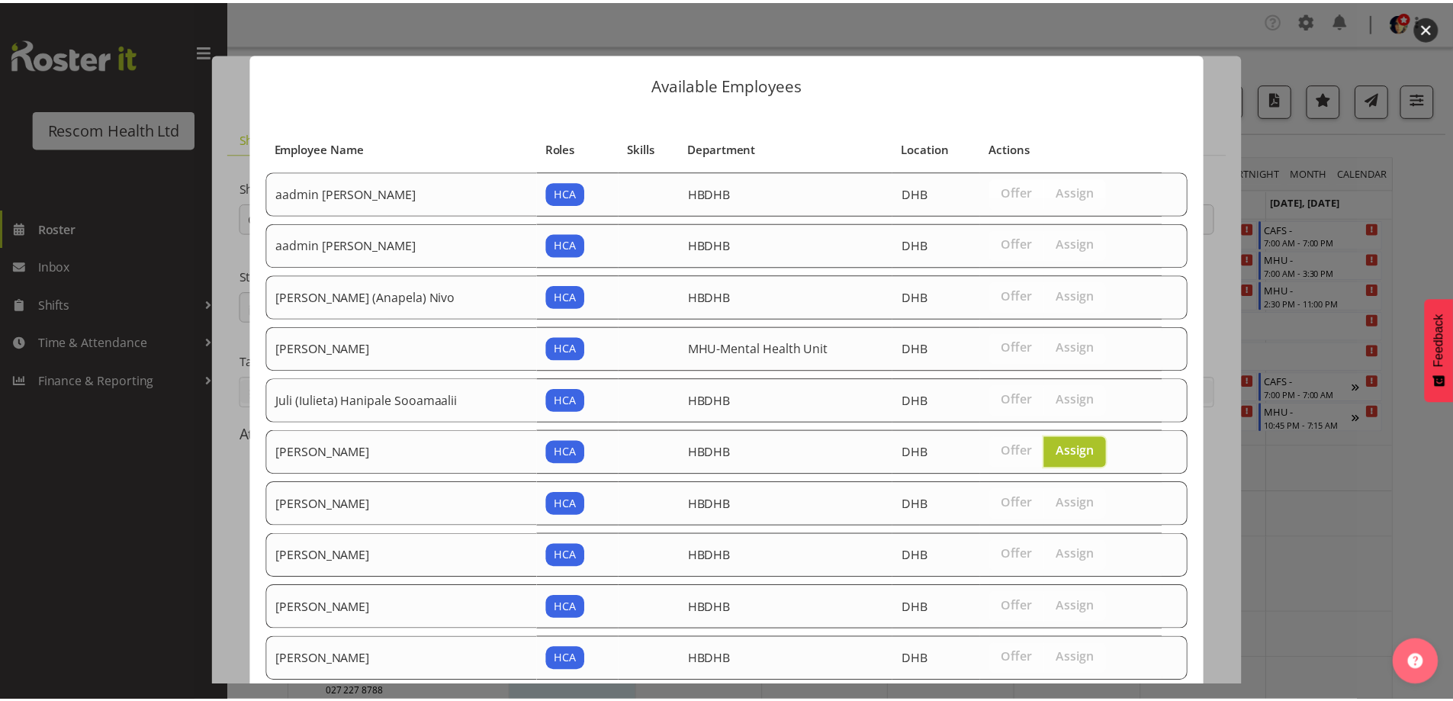
scroll to position [162, 0]
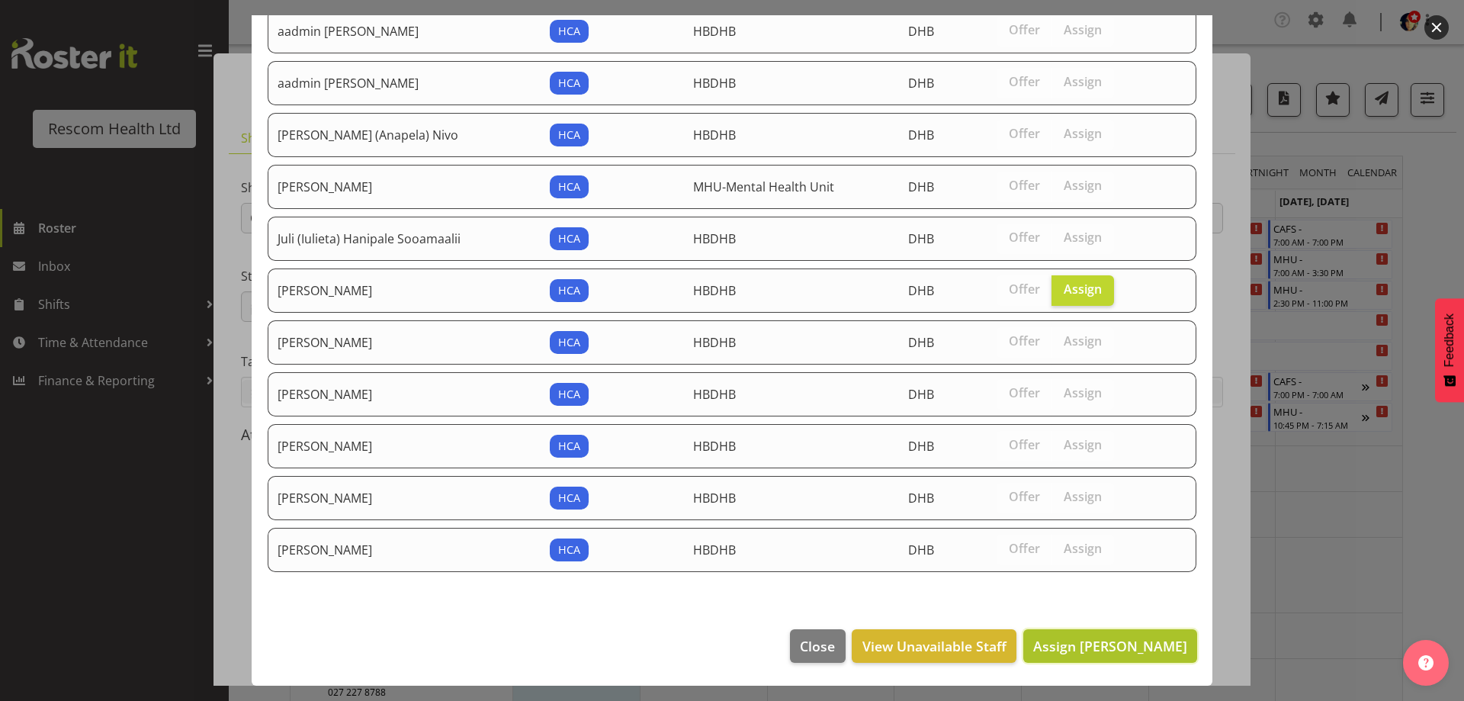
click at [1111, 654] on span "Assign [PERSON_NAME]" at bounding box center [1110, 646] width 154 height 18
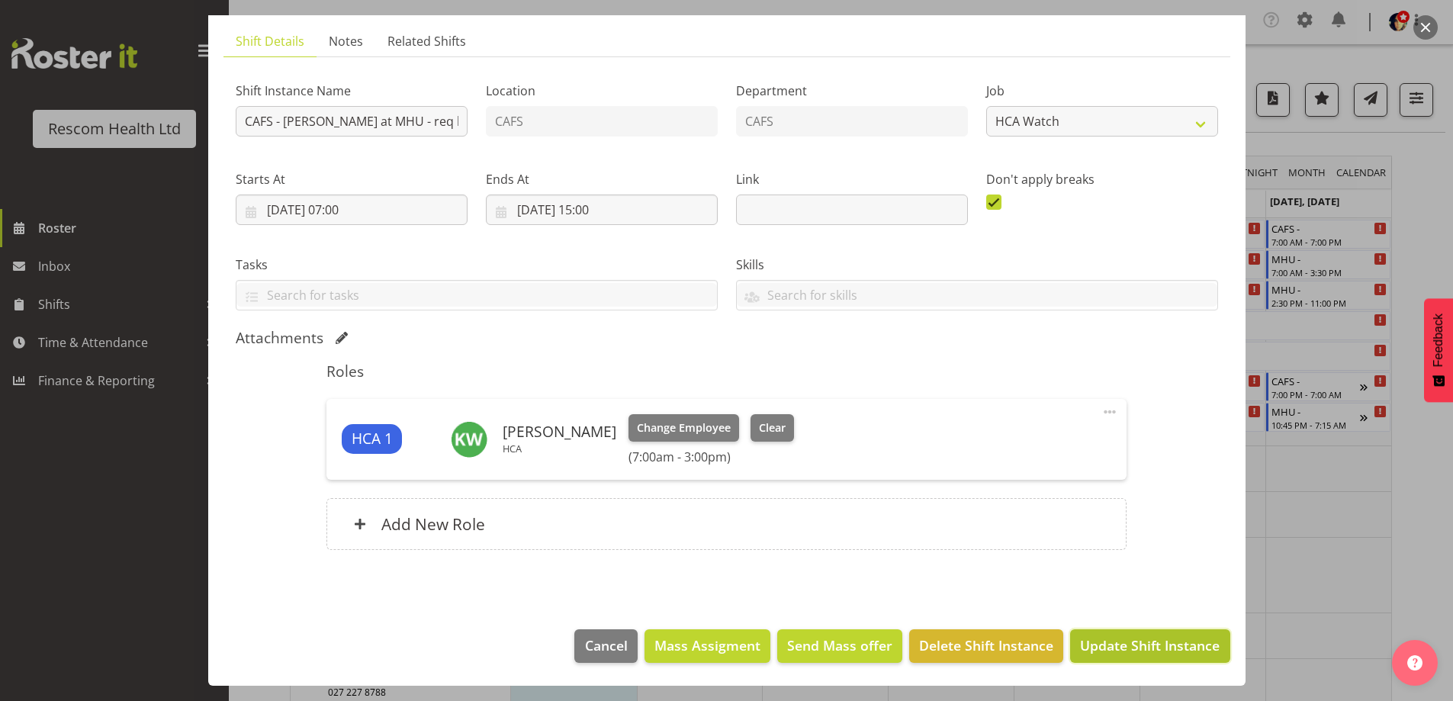
click at [1148, 651] on span "Update Shift Instance" at bounding box center [1150, 645] width 140 height 20
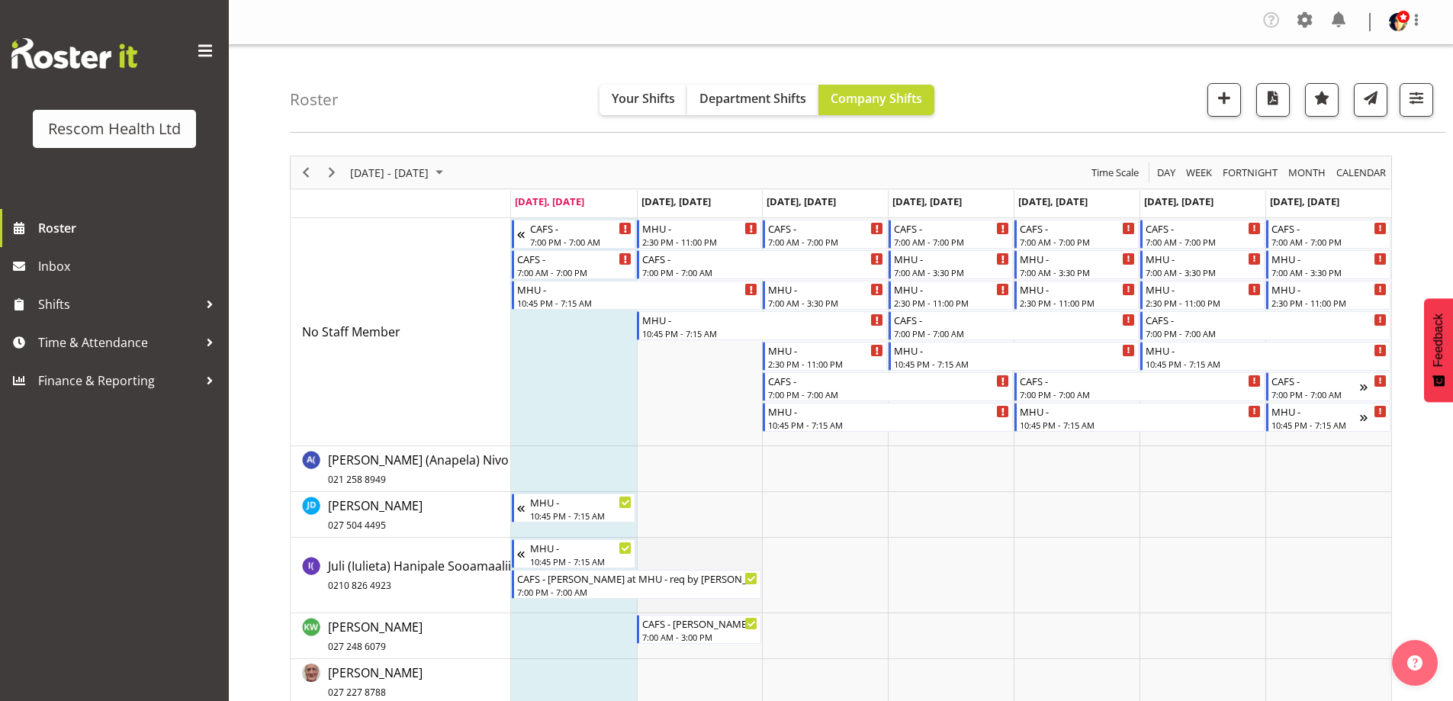
scroll to position [305, 0]
